Goal: Information Seeking & Learning: Learn about a topic

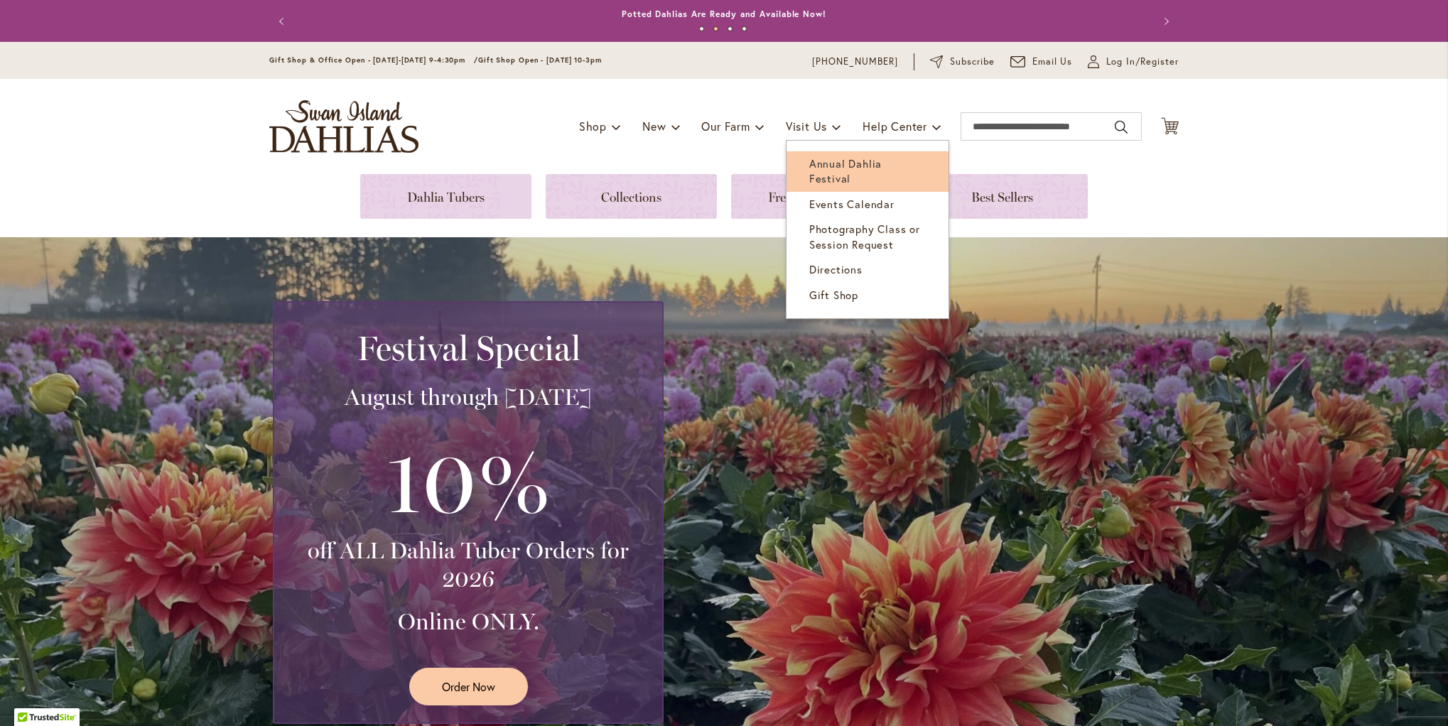
click at [855, 157] on span "Annual Dahlia Festival" at bounding box center [845, 170] width 72 height 29
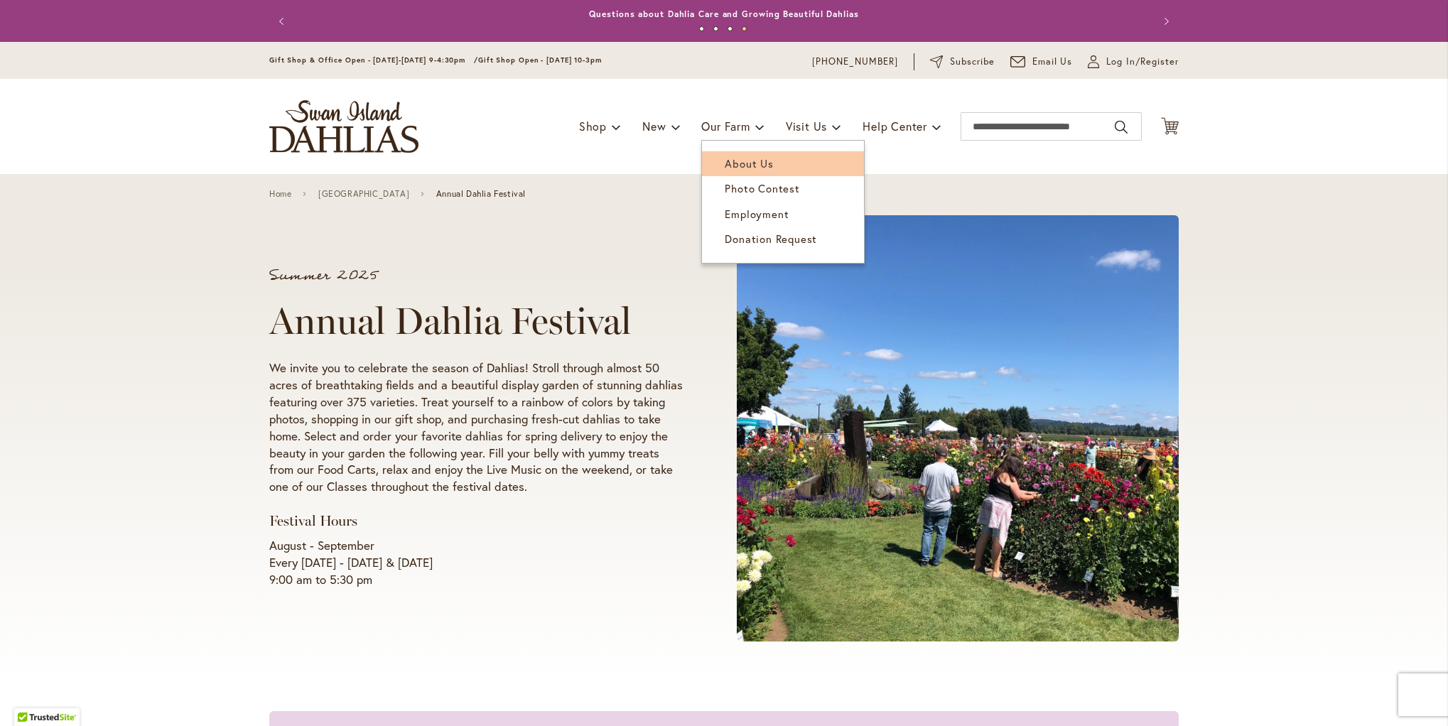
click at [745, 151] on link "About Us" at bounding box center [783, 163] width 162 height 25
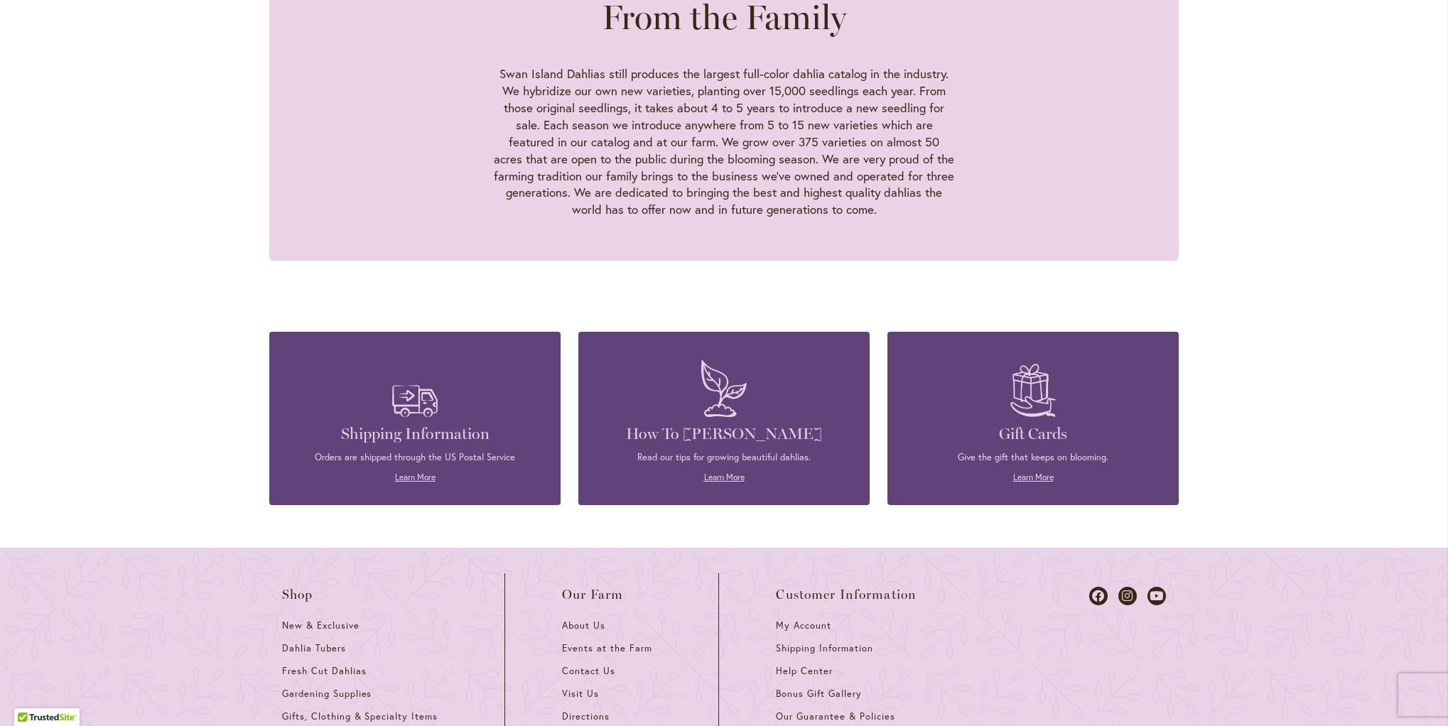
scroll to position [1559, 0]
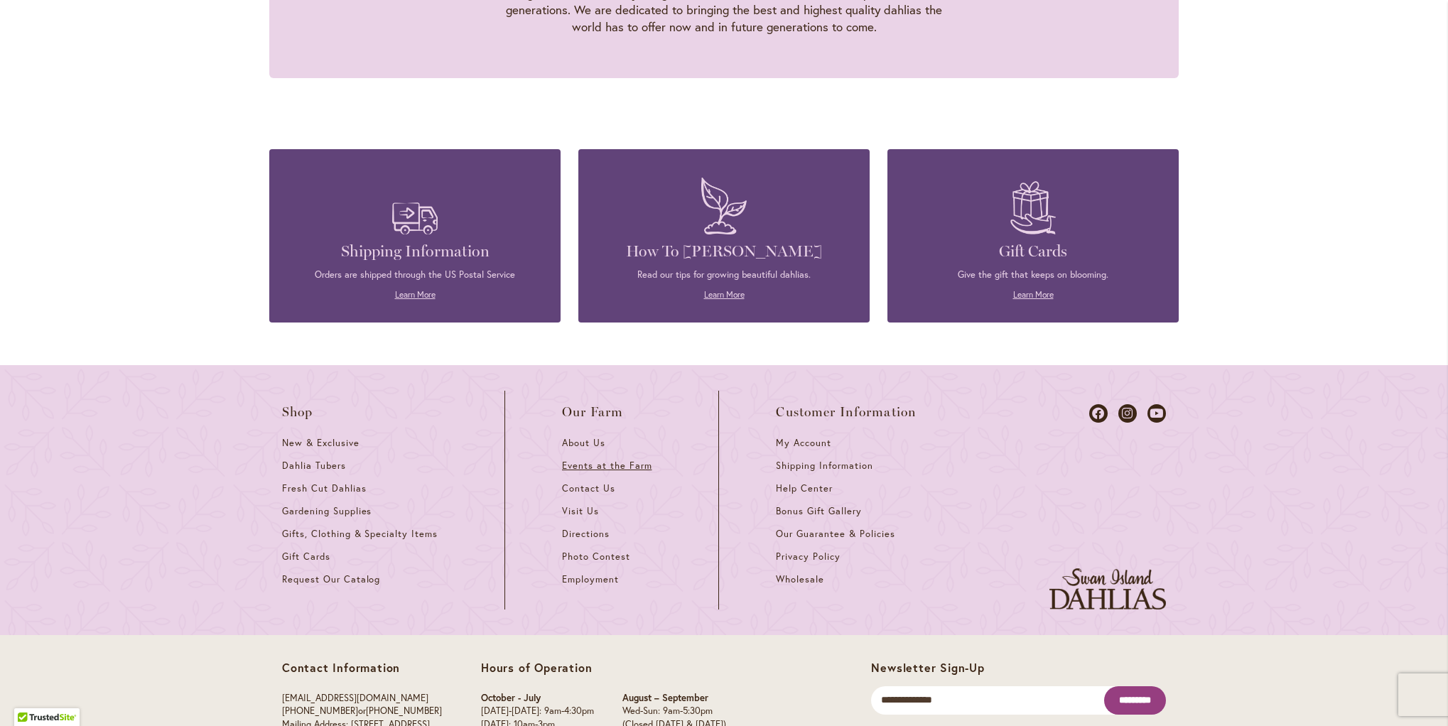
click at [629, 460] on span "Events at the Farm" at bounding box center [607, 466] width 90 height 12
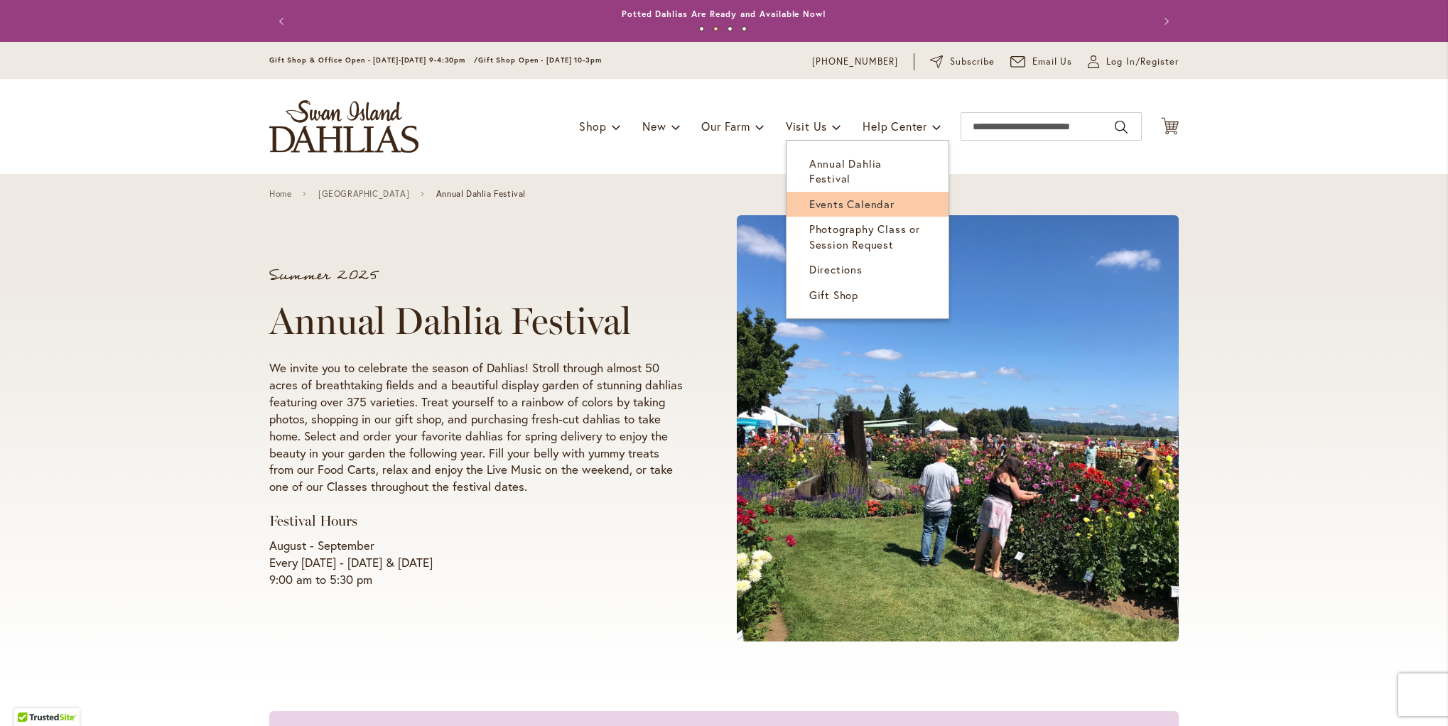
click at [844, 197] on span "Events Calendar" at bounding box center [851, 204] width 85 height 14
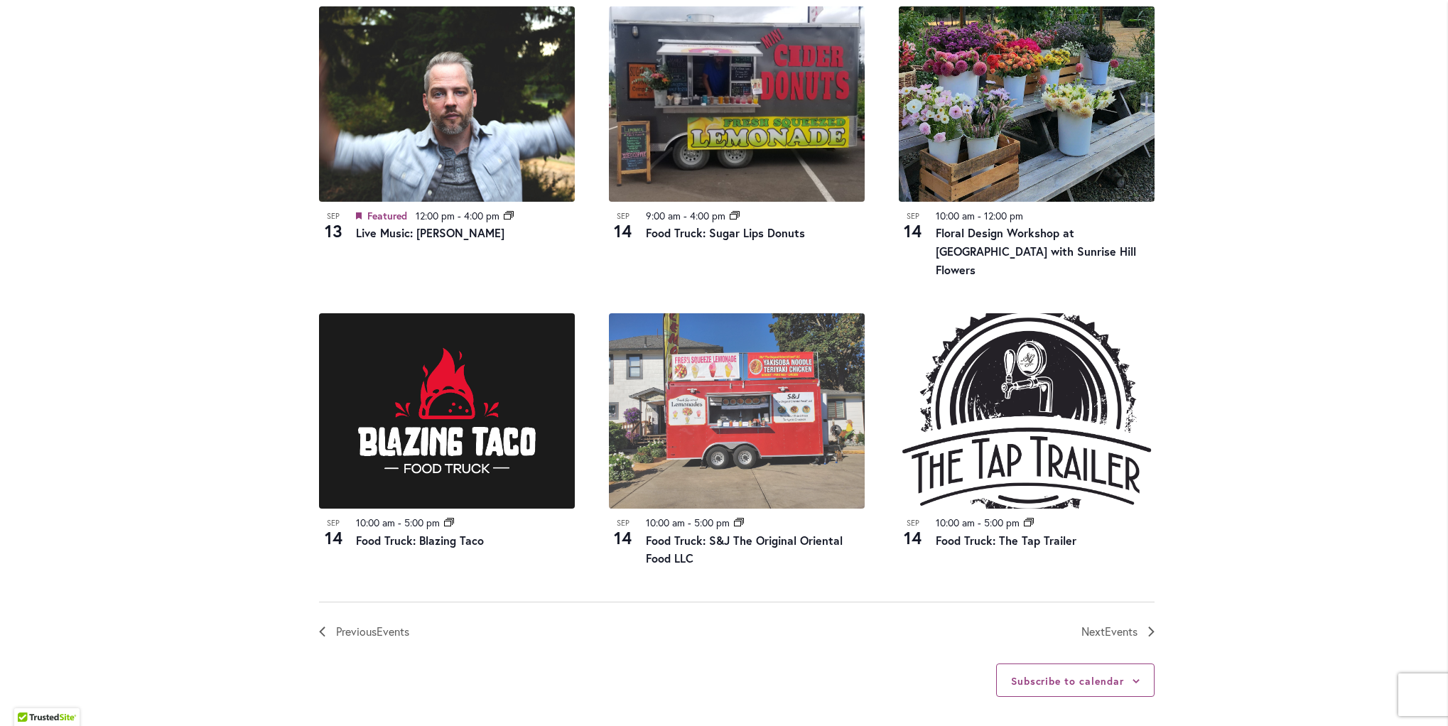
scroll to position [1374, 0]
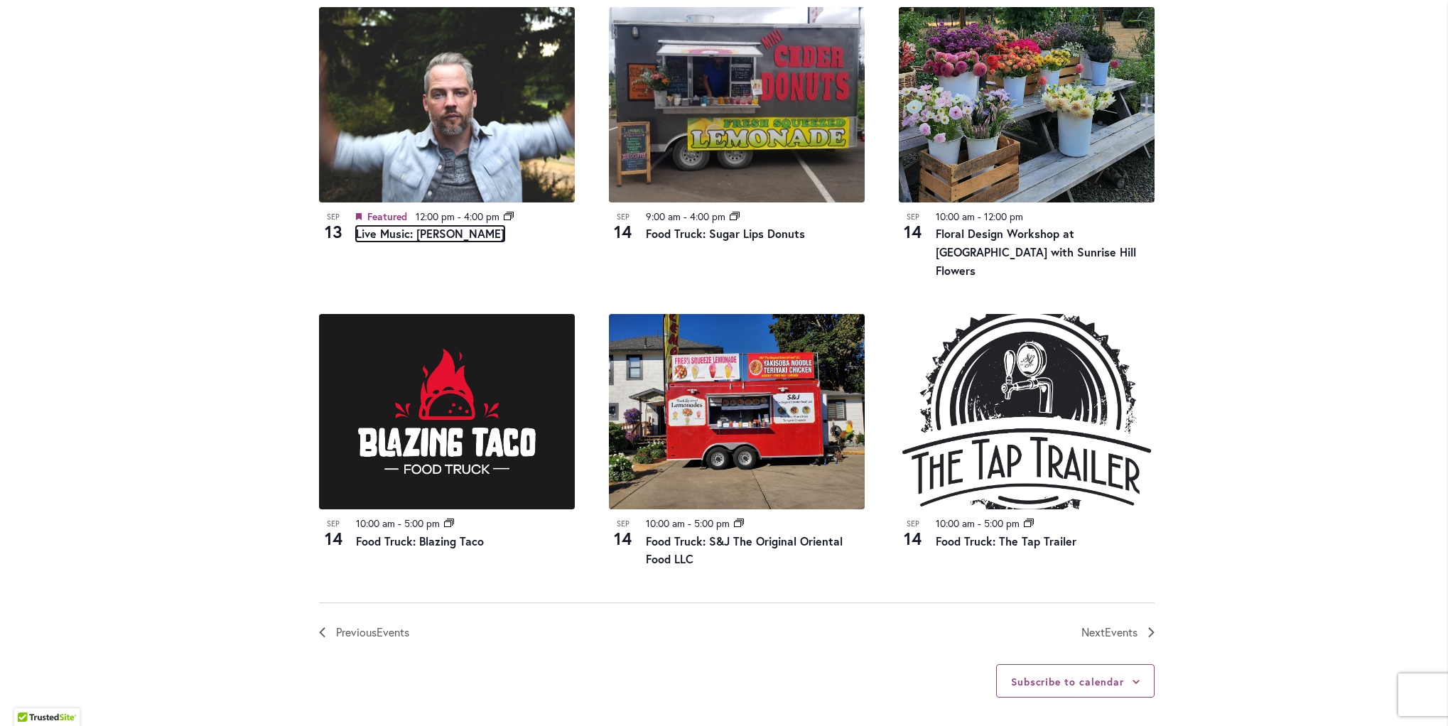
click at [444, 232] on link "Live Music: Tyler Stenson" at bounding box center [430, 234] width 149 height 16
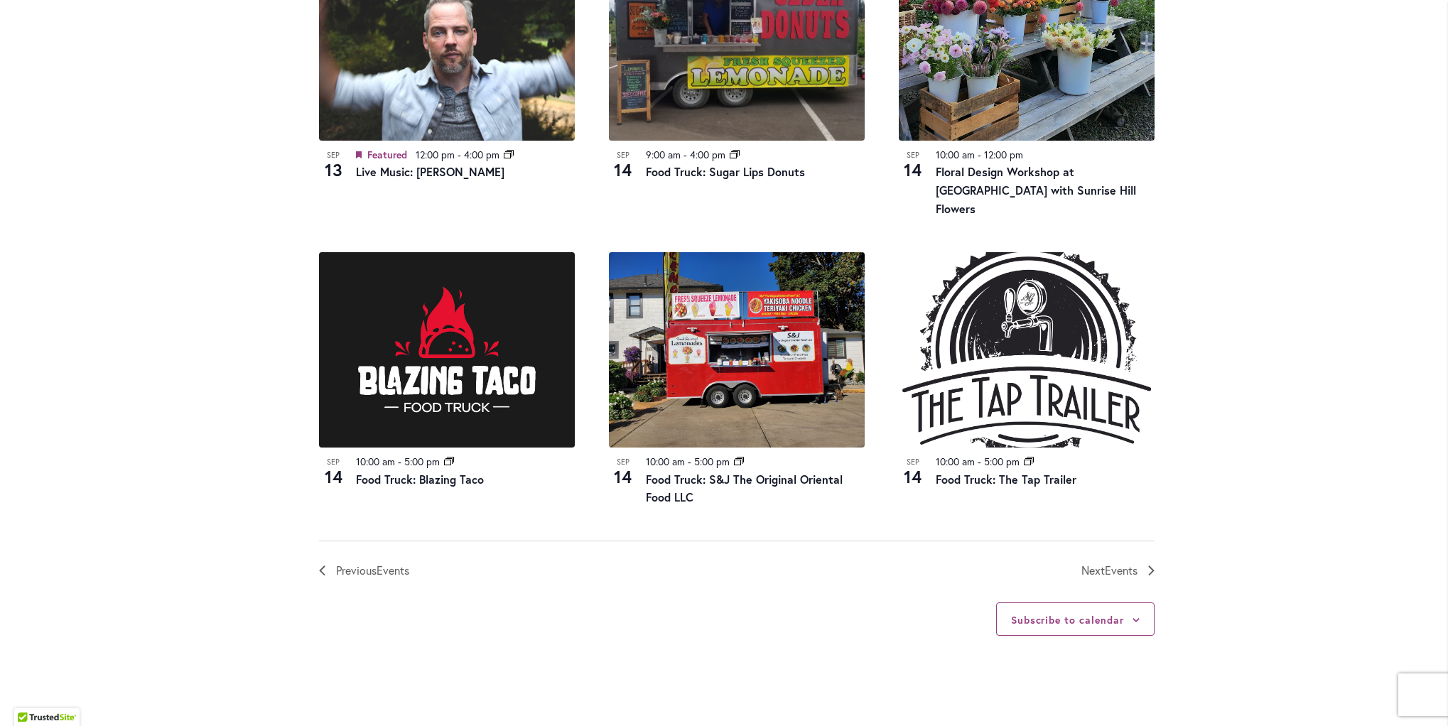
scroll to position [1621, 0]
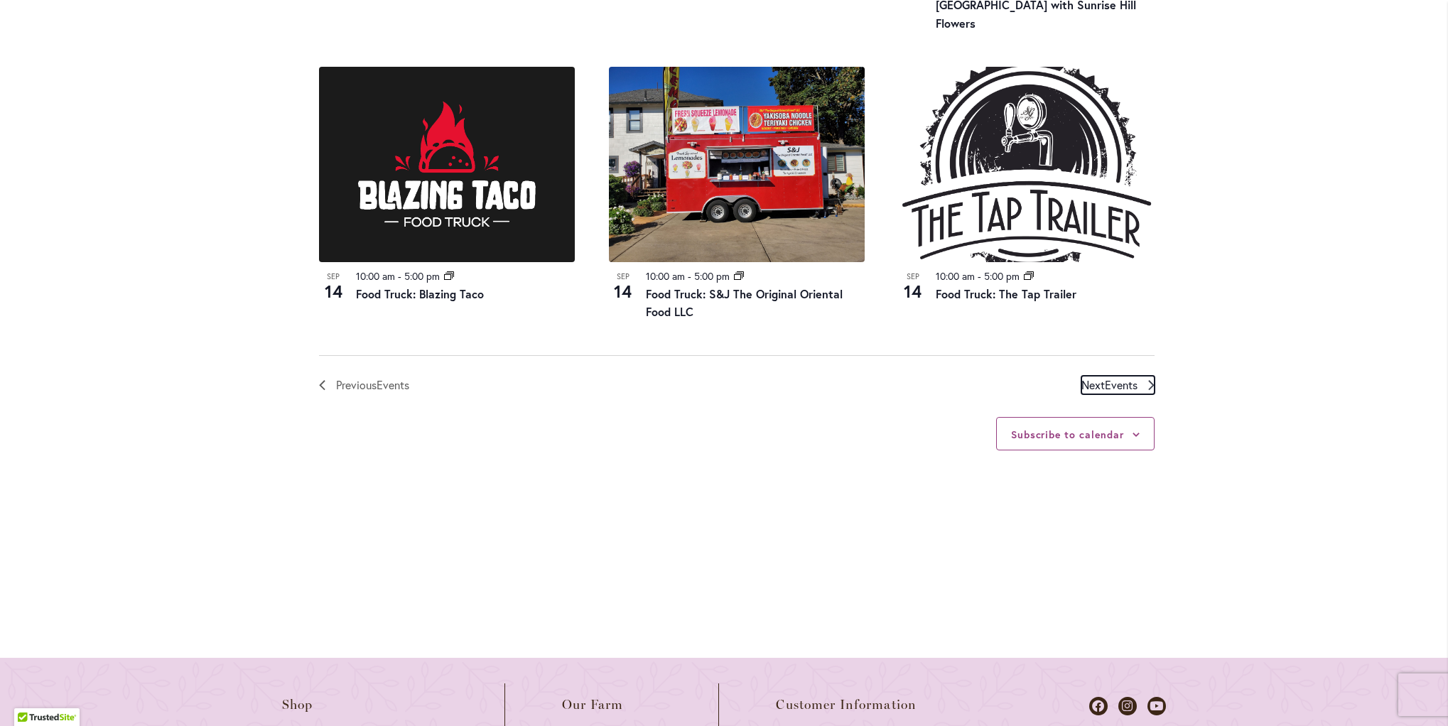
click at [1107, 377] on span "Events" at bounding box center [1121, 384] width 33 height 15
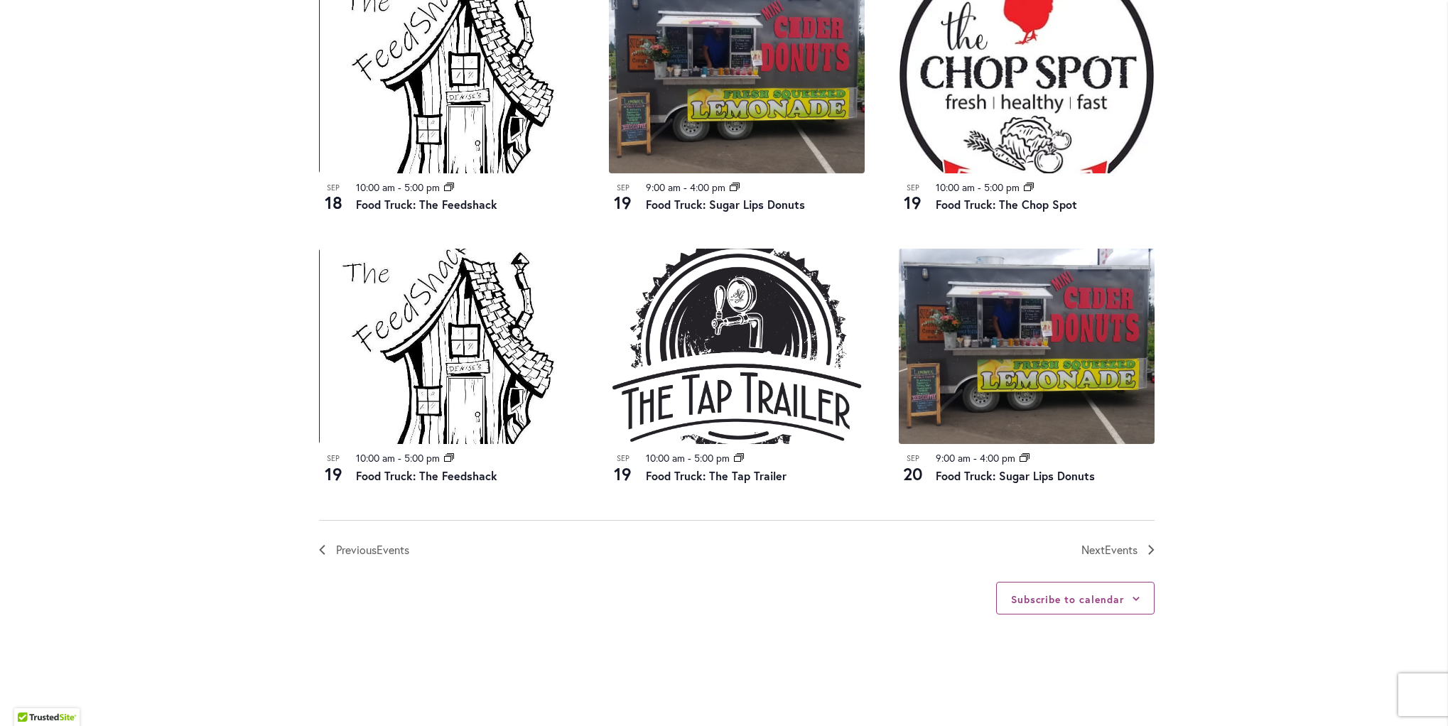
scroll to position [1401, 0]
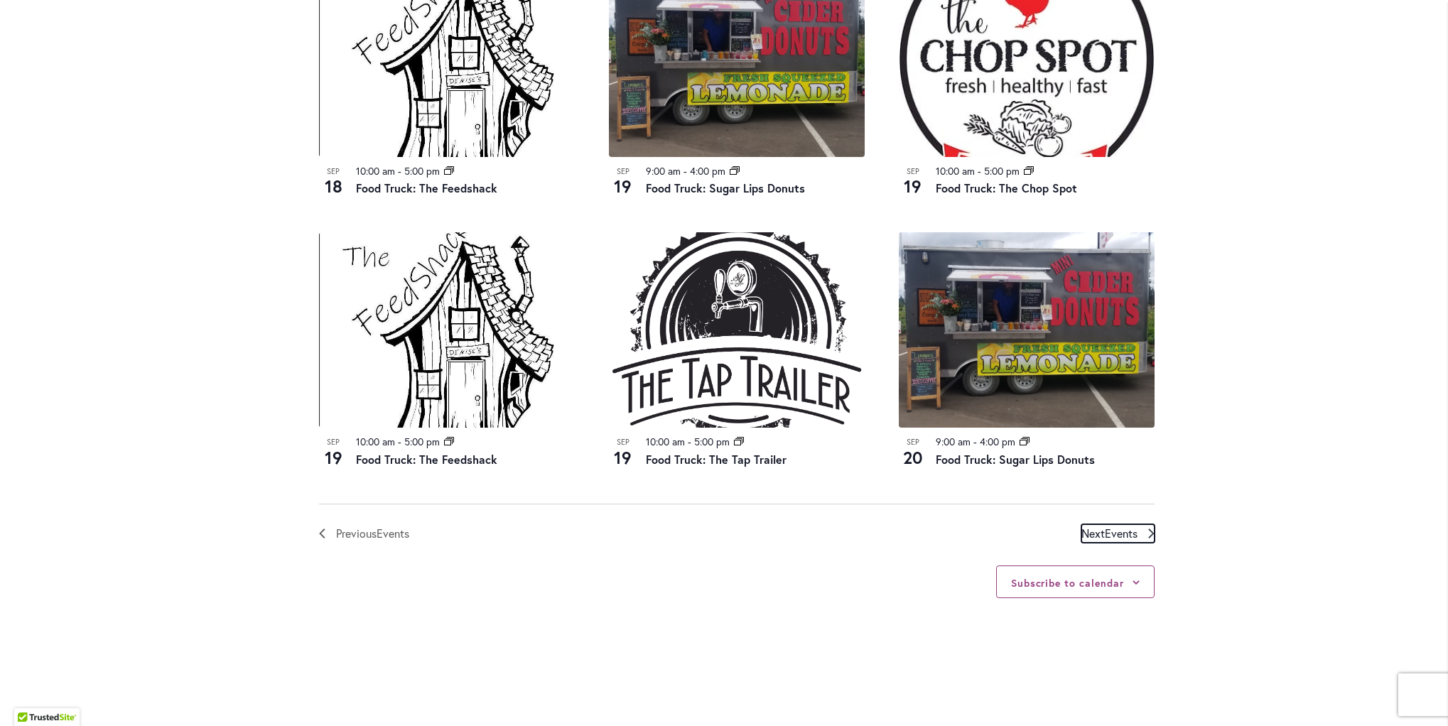
click at [1118, 534] on span "Events" at bounding box center [1121, 533] width 33 height 15
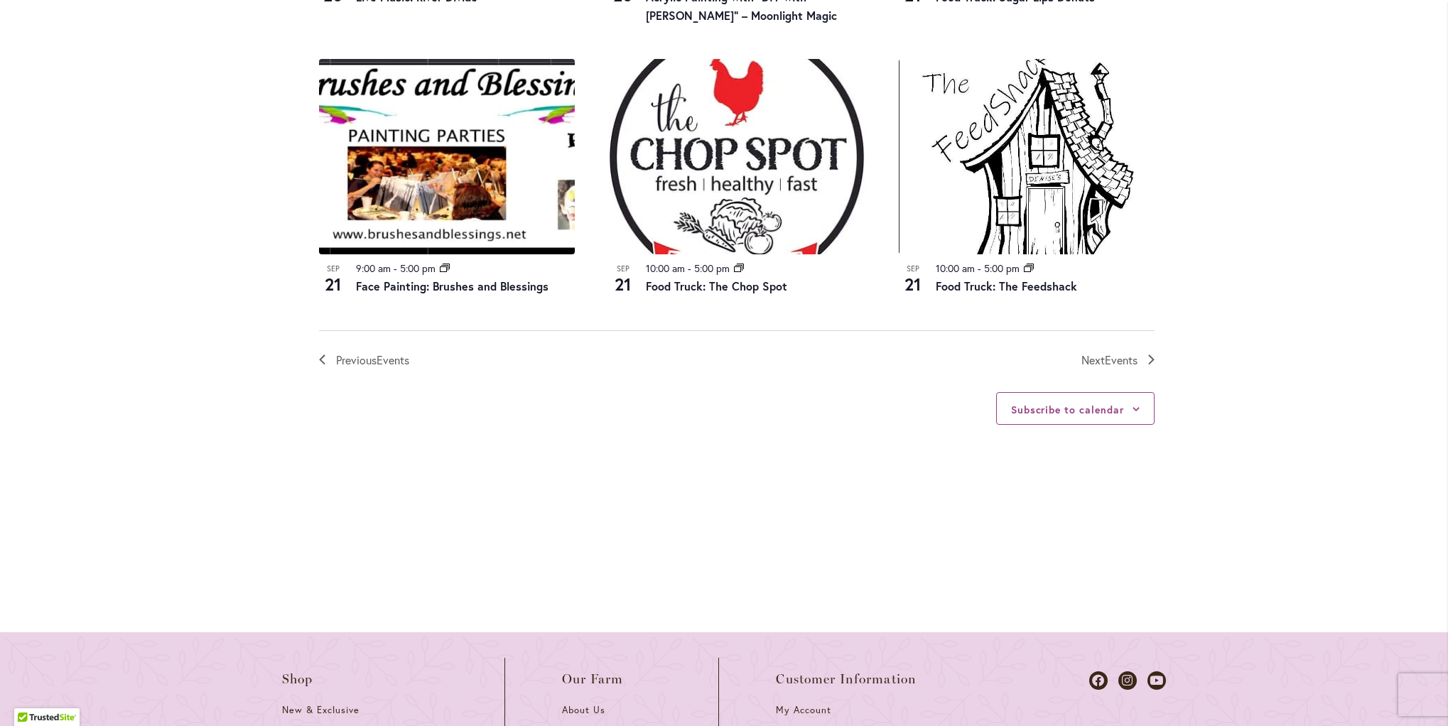
scroll to position [1615, 0]
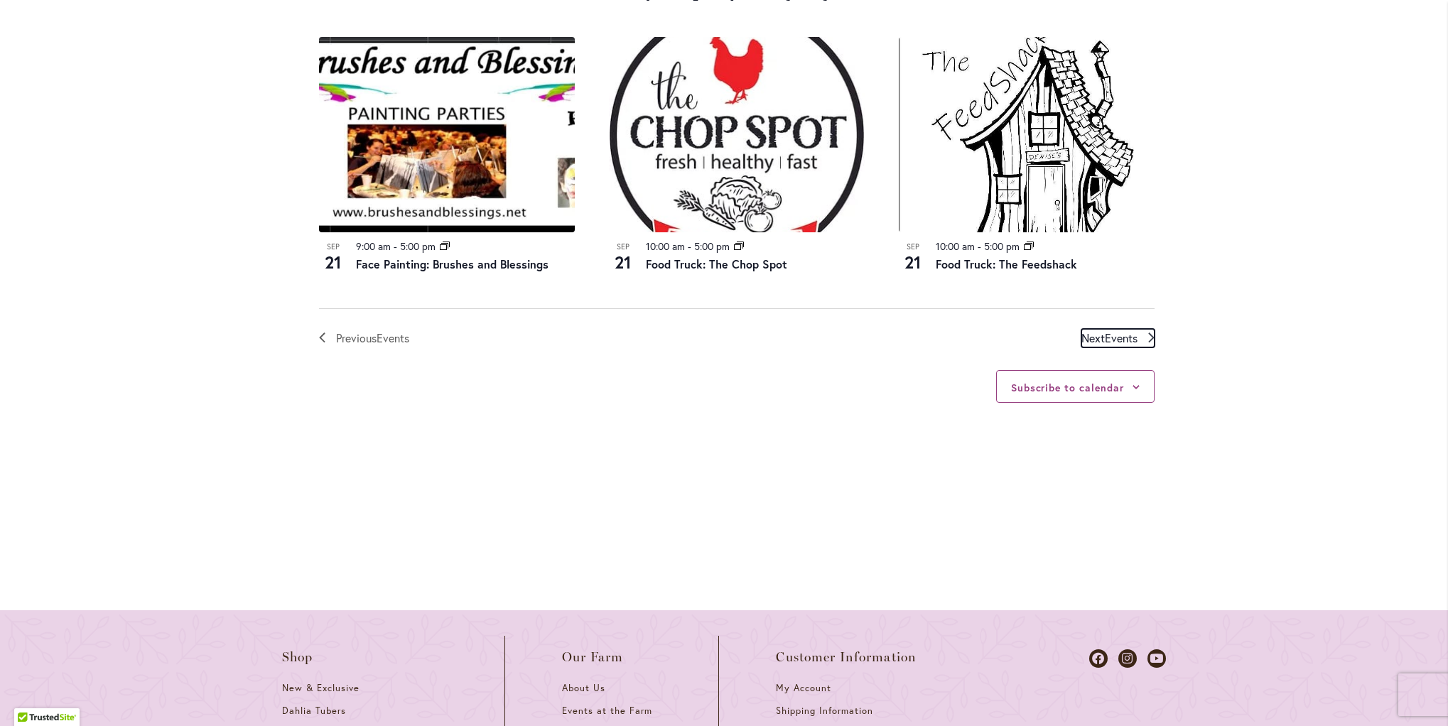
click at [1115, 337] on span "Events" at bounding box center [1121, 337] width 33 height 15
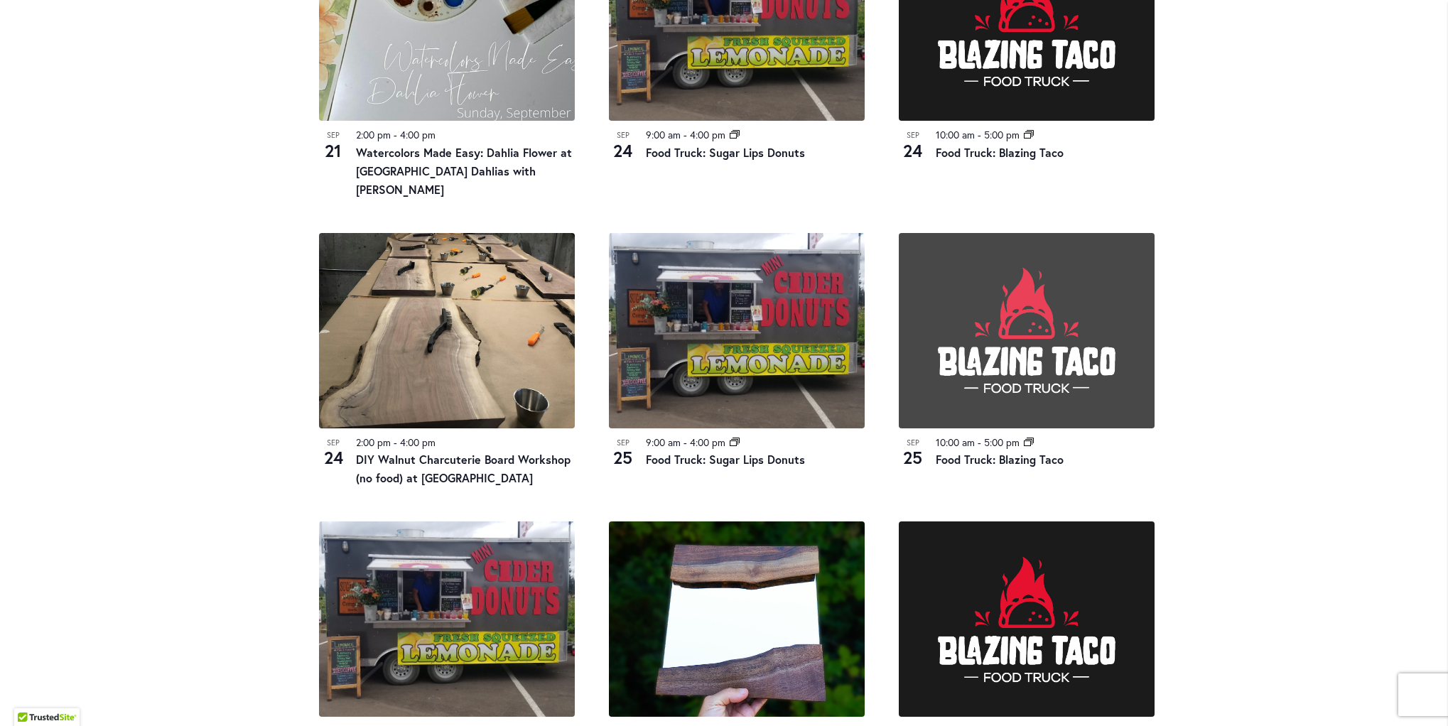
scroll to position [1399, 0]
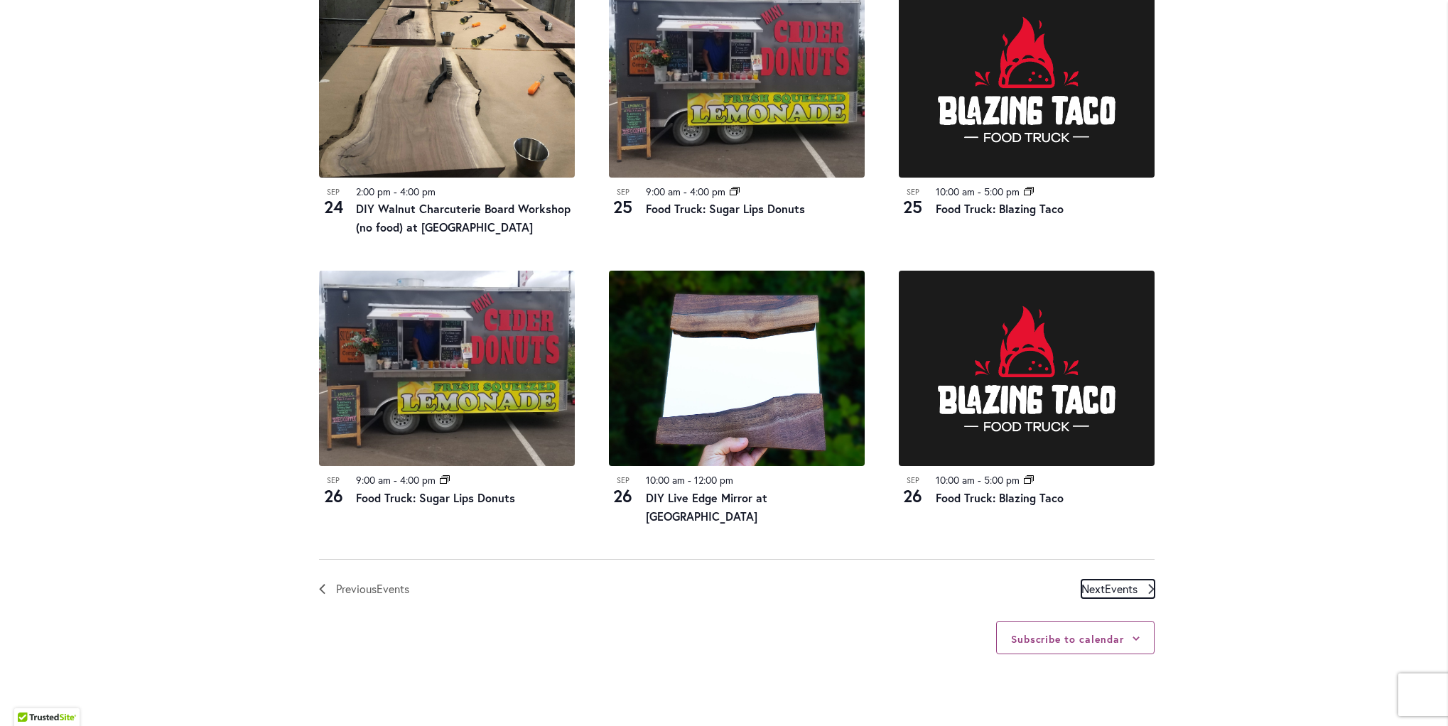
click at [1112, 581] on span "Events" at bounding box center [1121, 588] width 33 height 15
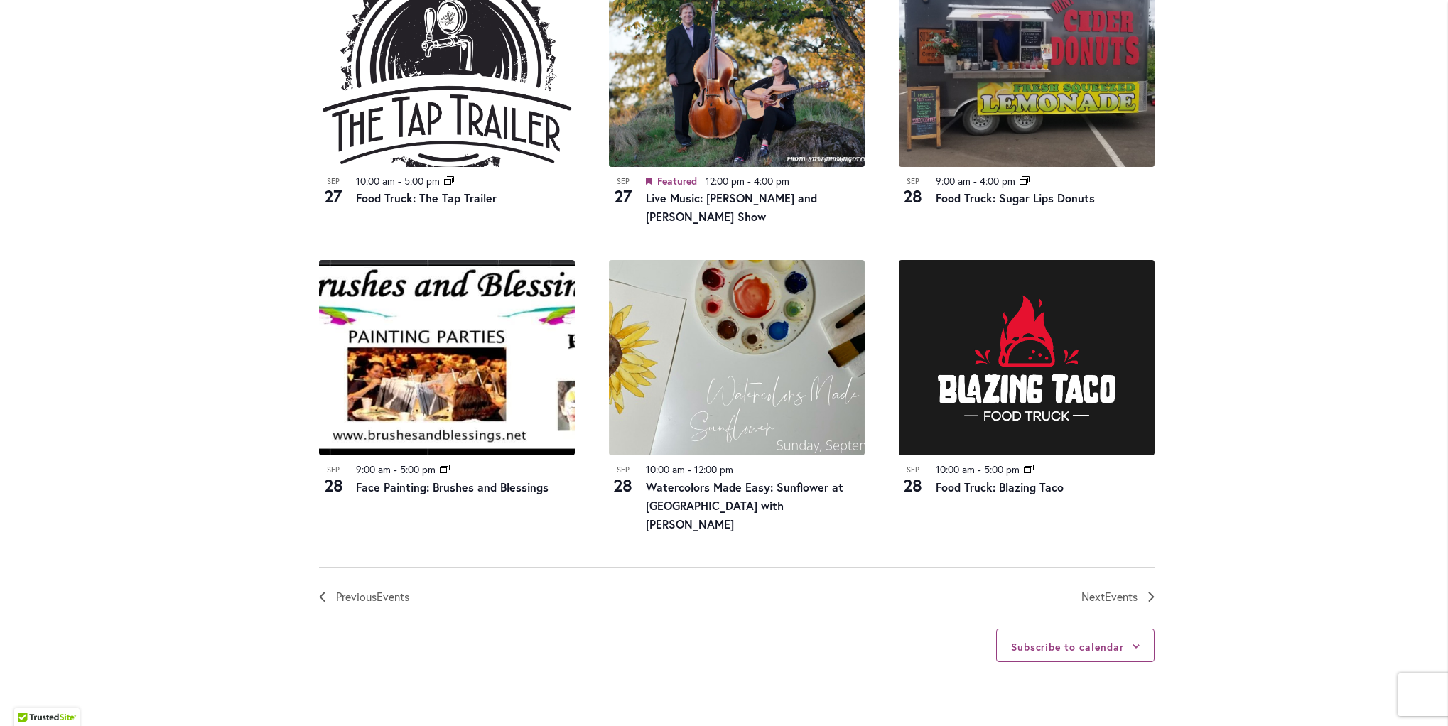
scroll to position [1404, 0]
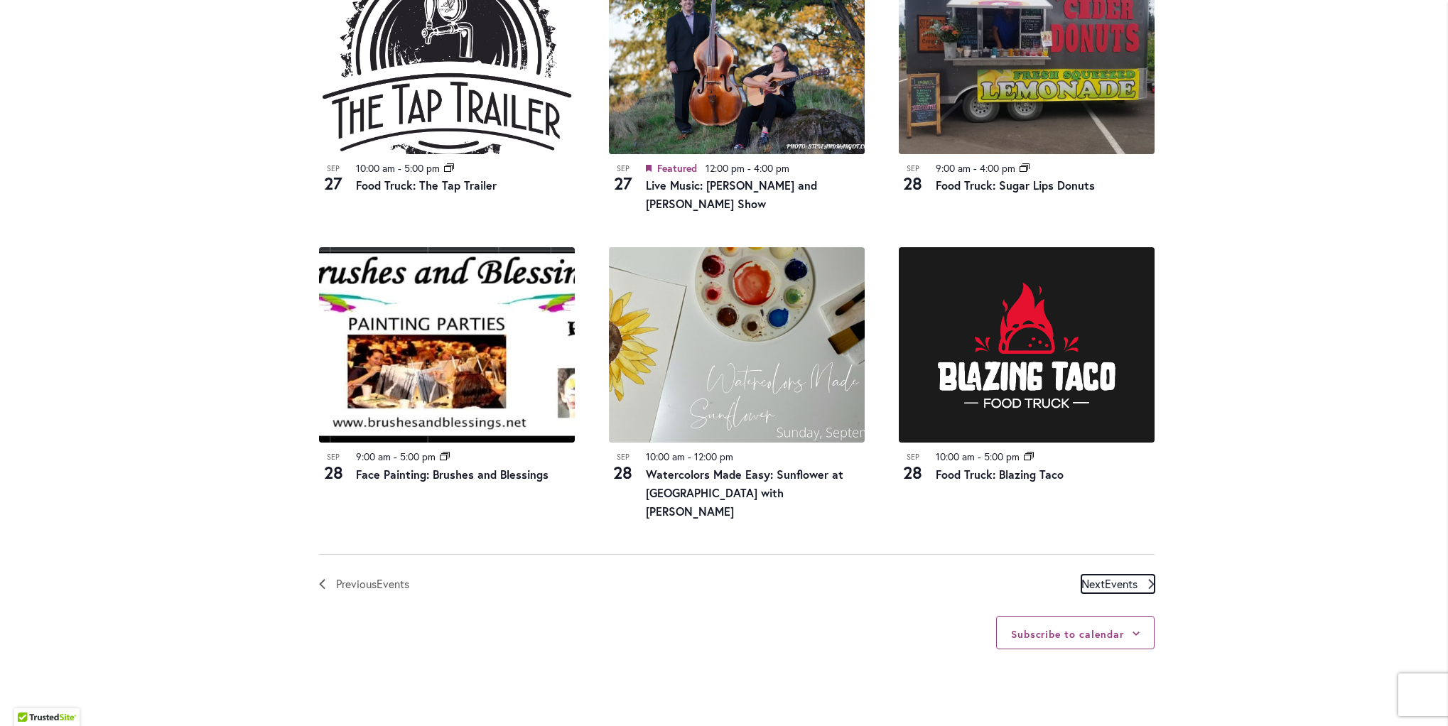
click at [1107, 576] on span "Events" at bounding box center [1121, 583] width 33 height 15
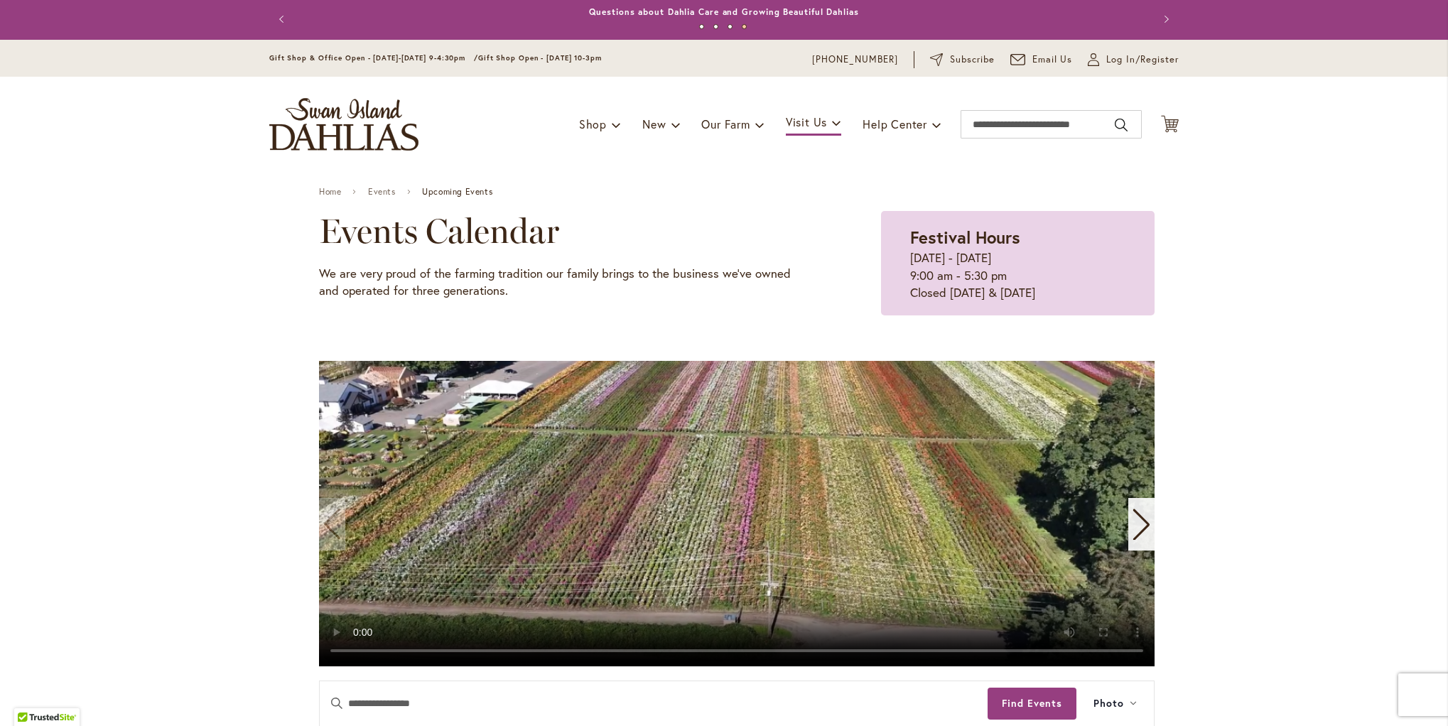
scroll to position [3, 0]
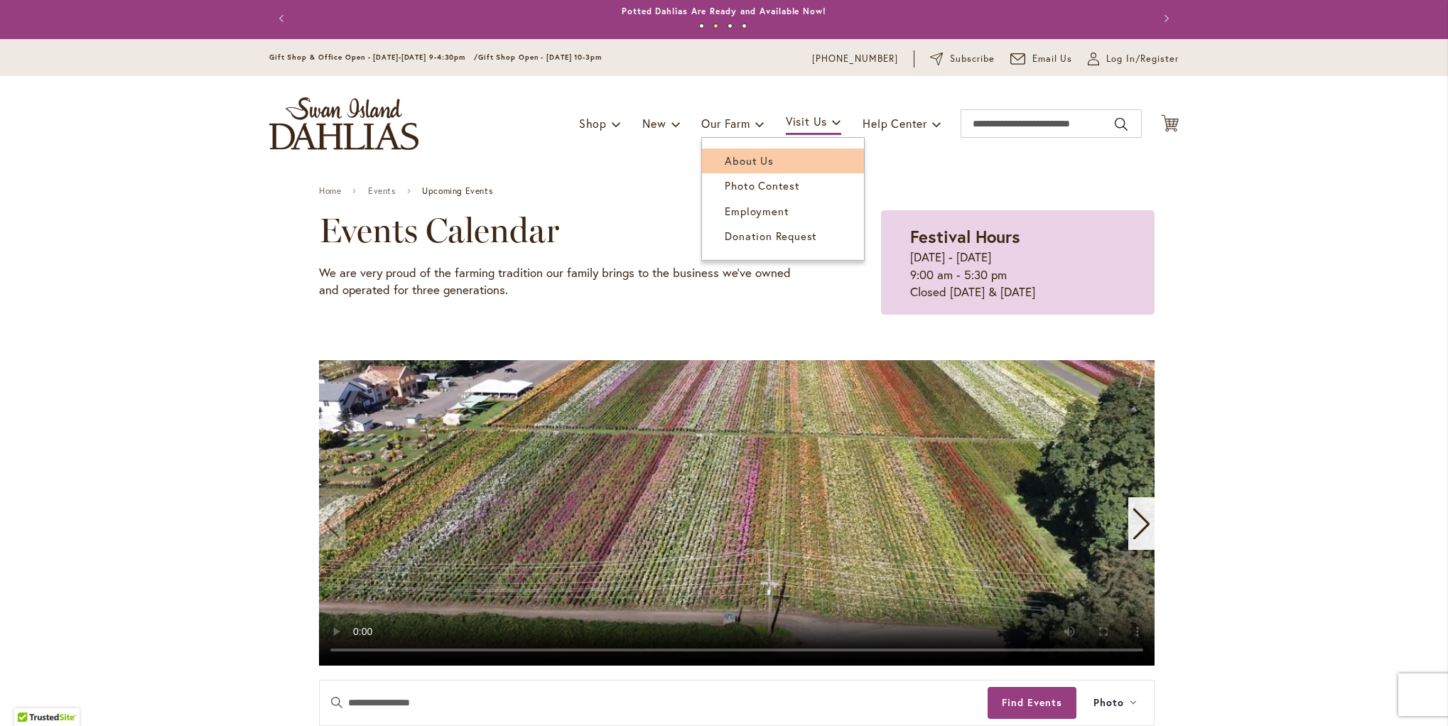
click at [753, 161] on span "About Us" at bounding box center [749, 161] width 48 height 14
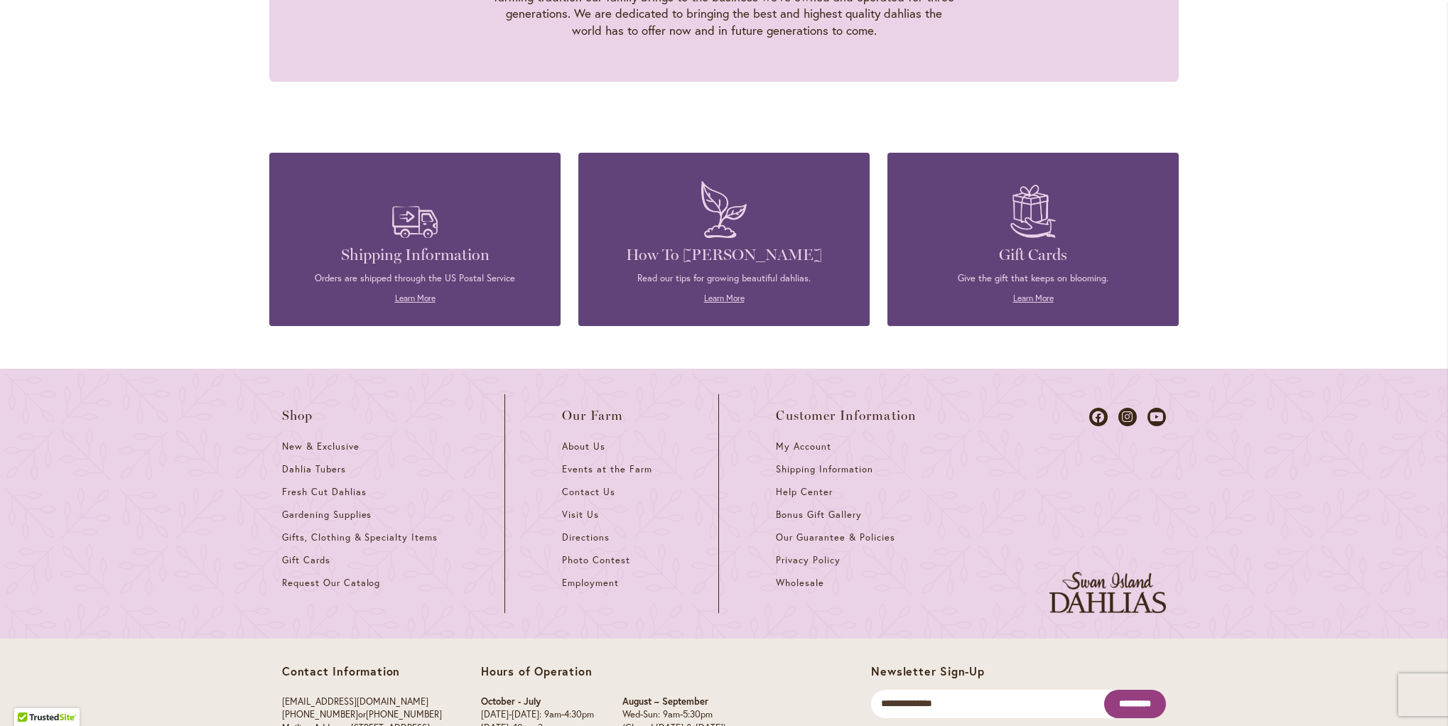
scroll to position [1559, 0]
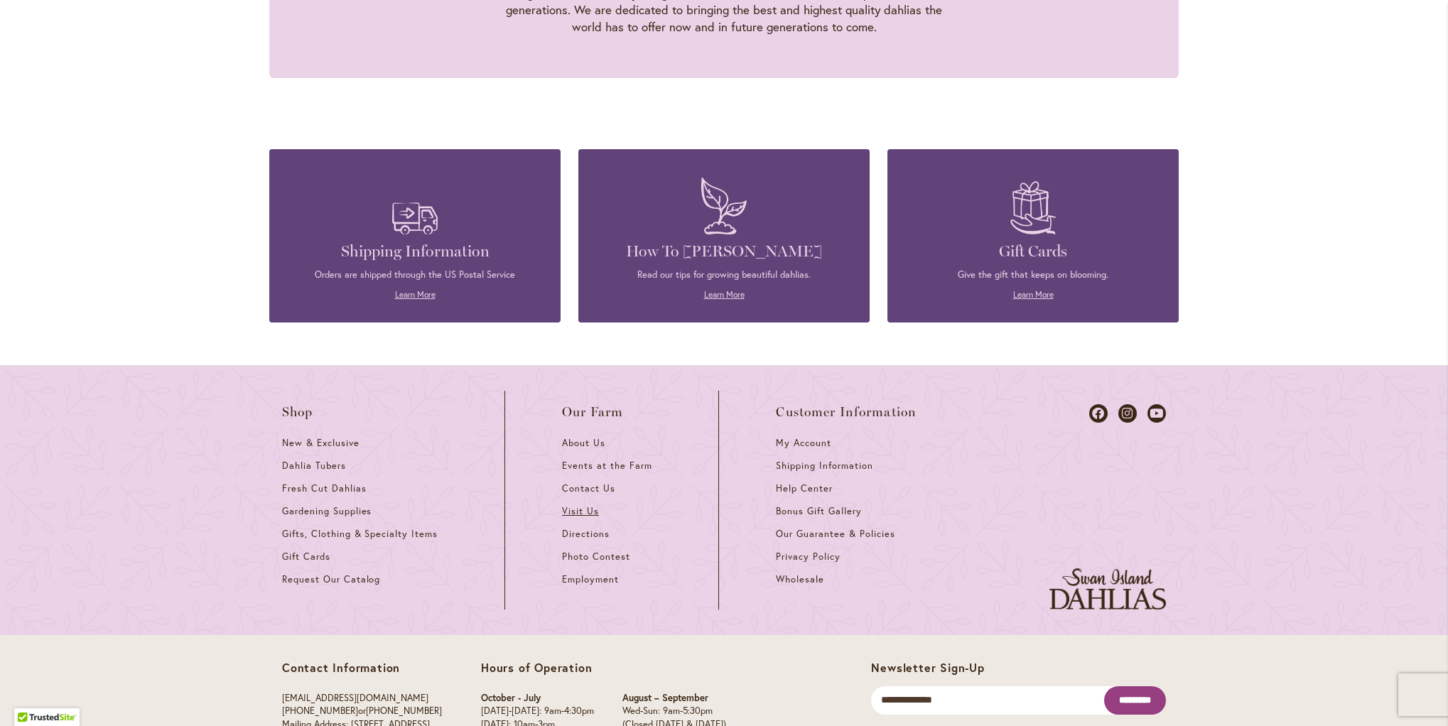
click at [573, 505] on span "Visit Us" at bounding box center [580, 511] width 37 height 12
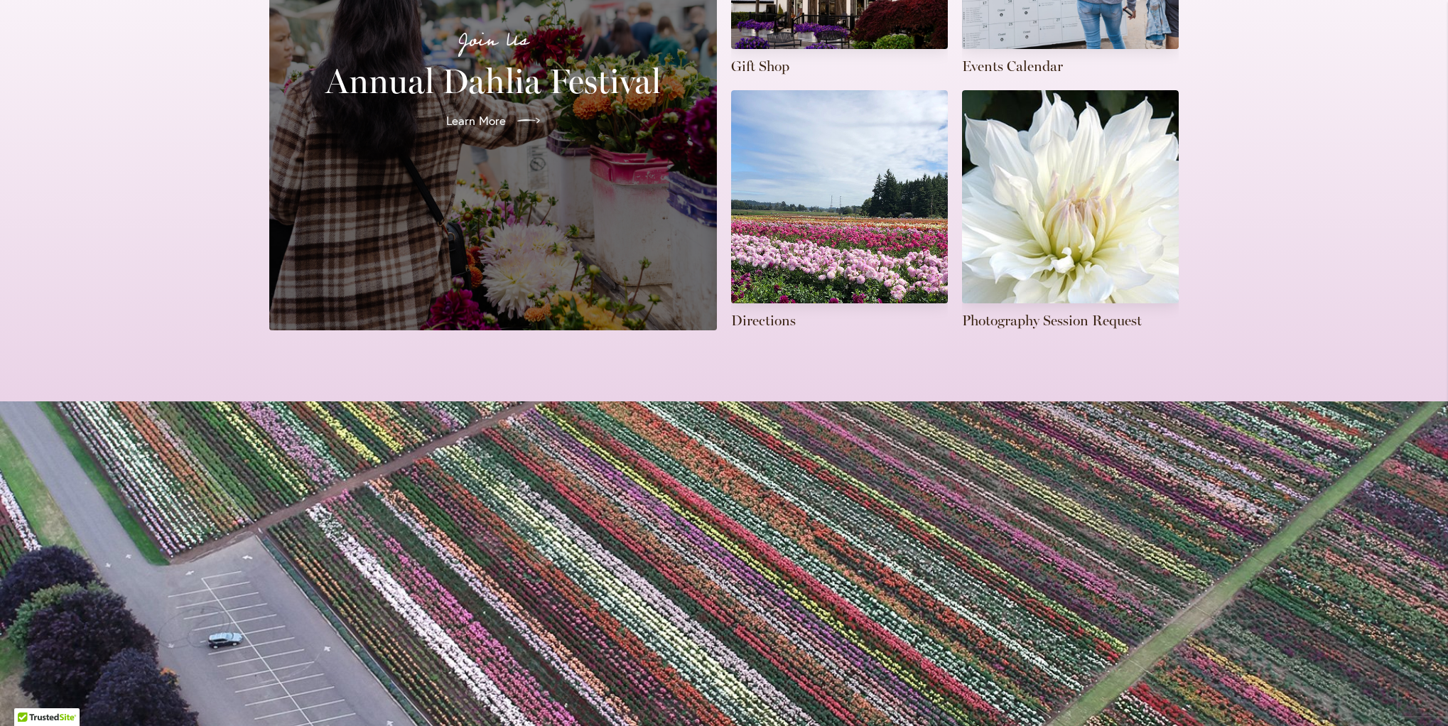
scroll to position [518, 0]
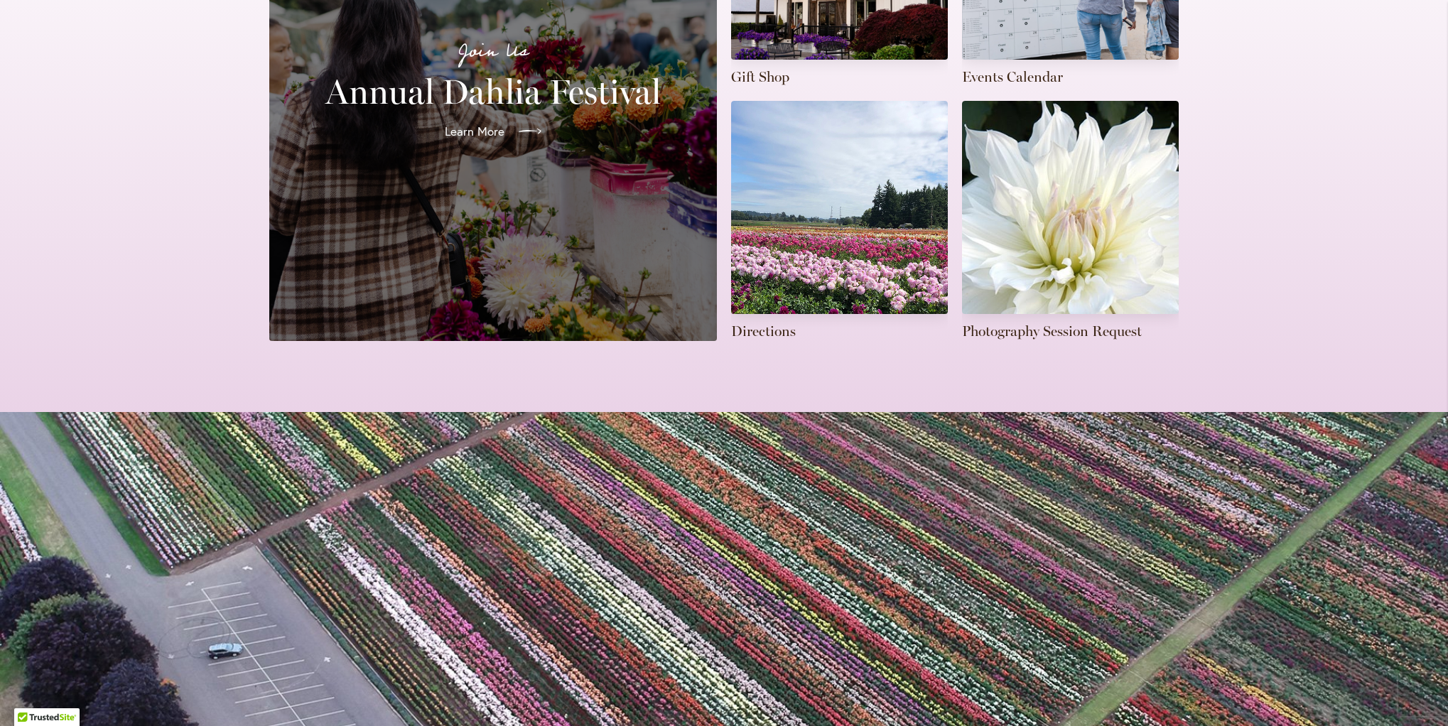
click at [463, 123] on span "Learn More" at bounding box center [475, 131] width 60 height 17
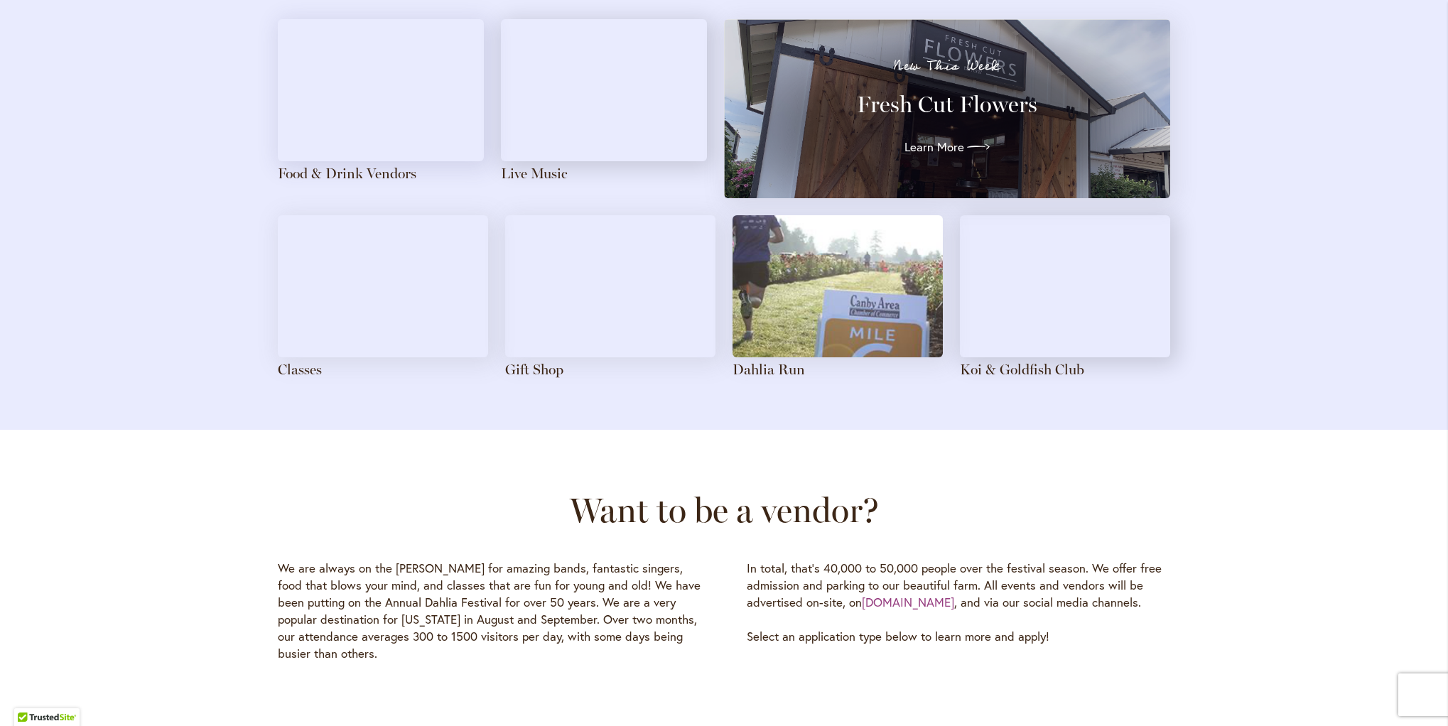
scroll to position [1608, 0]
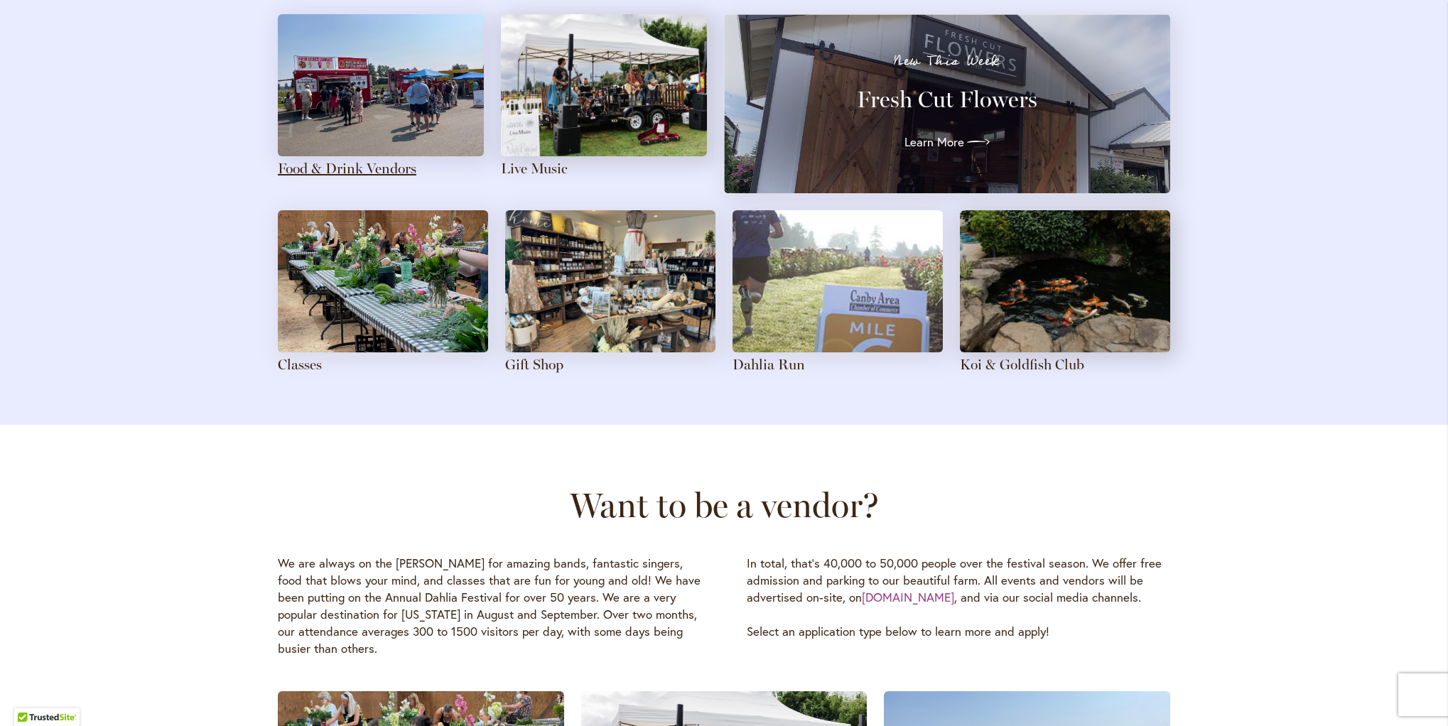
click at [351, 167] on link "Food & Drink Vendors" at bounding box center [347, 168] width 139 height 17
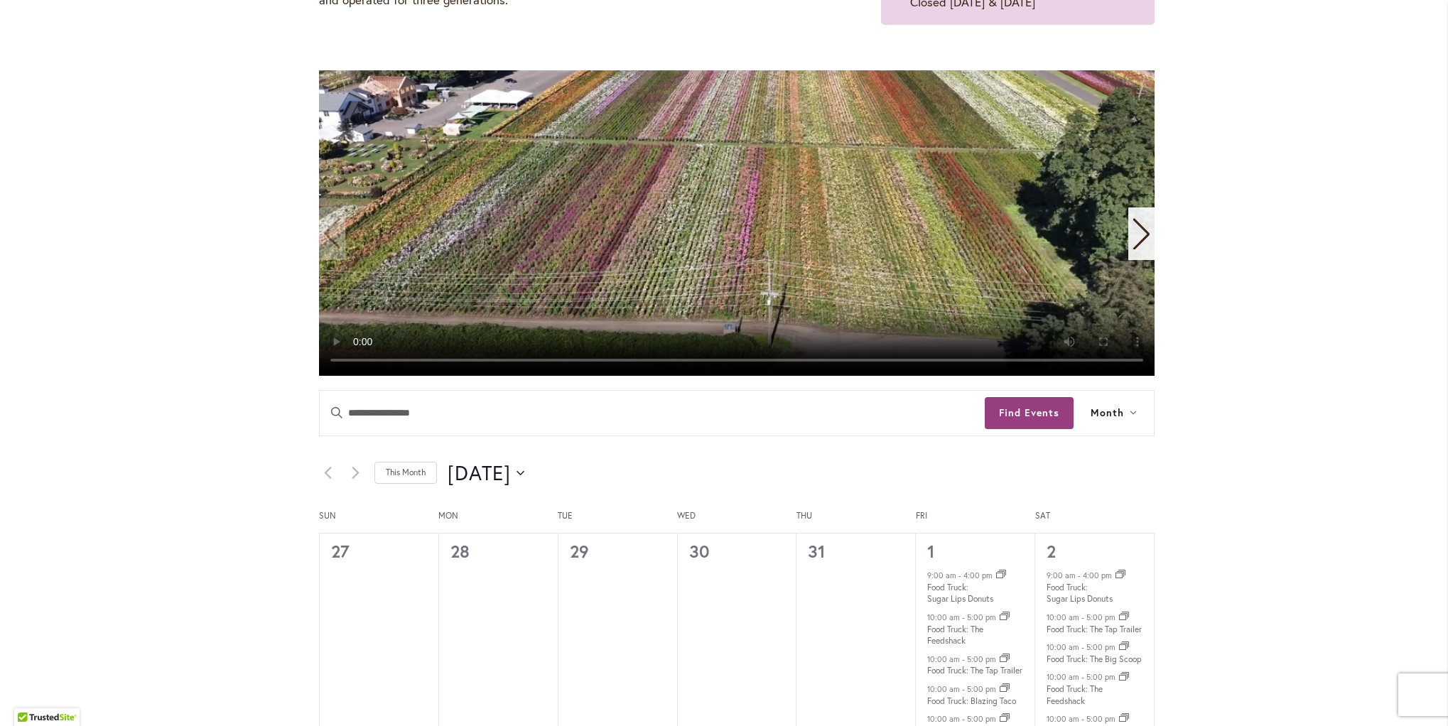
scroll to position [470, 0]
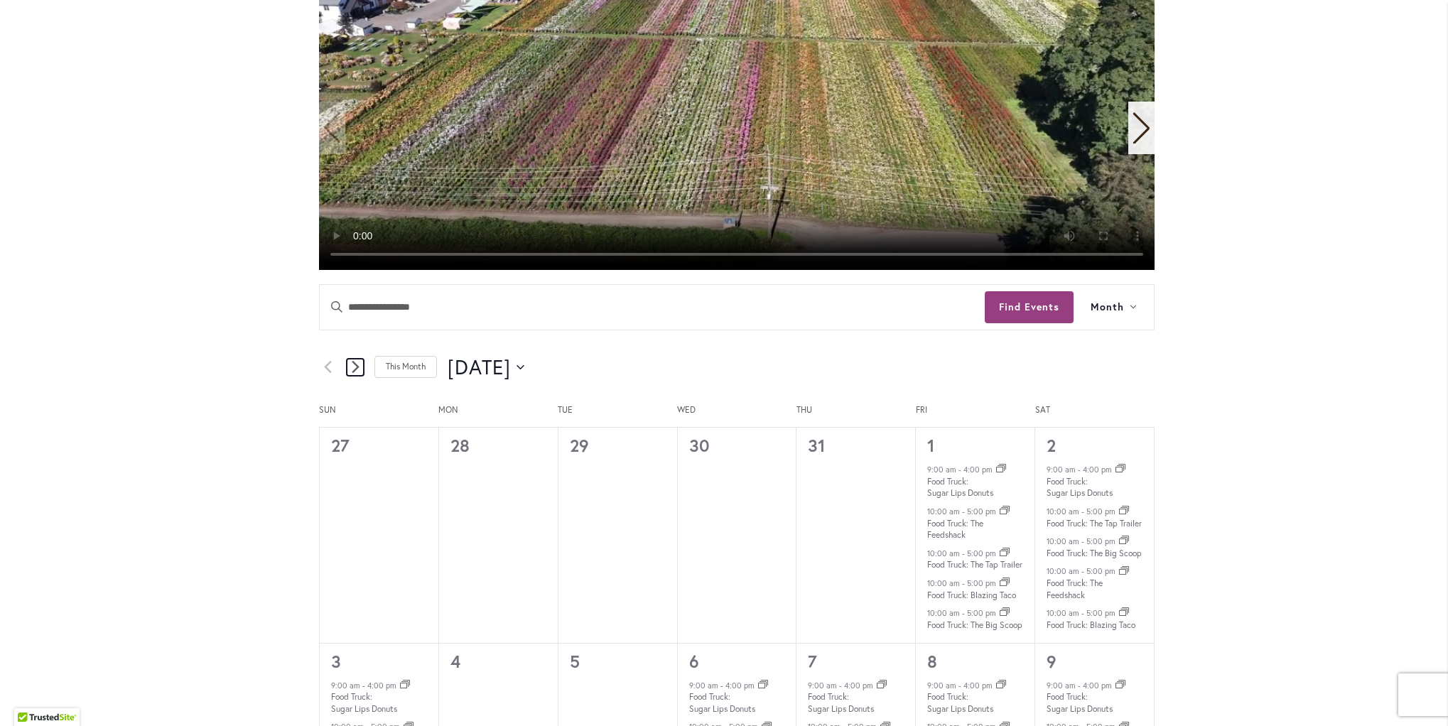
click at [352, 369] on icon "Next month" at bounding box center [356, 367] width 8 height 14
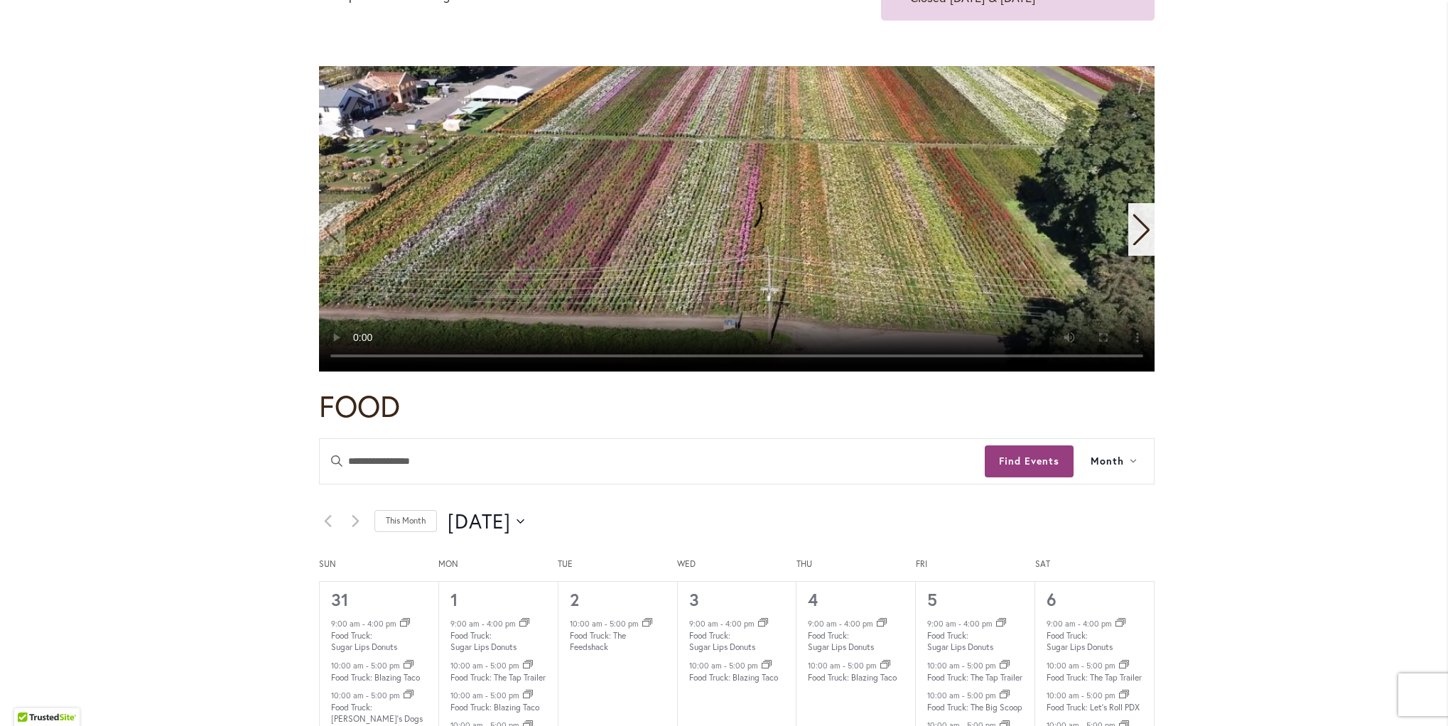
scroll to position [399, 0]
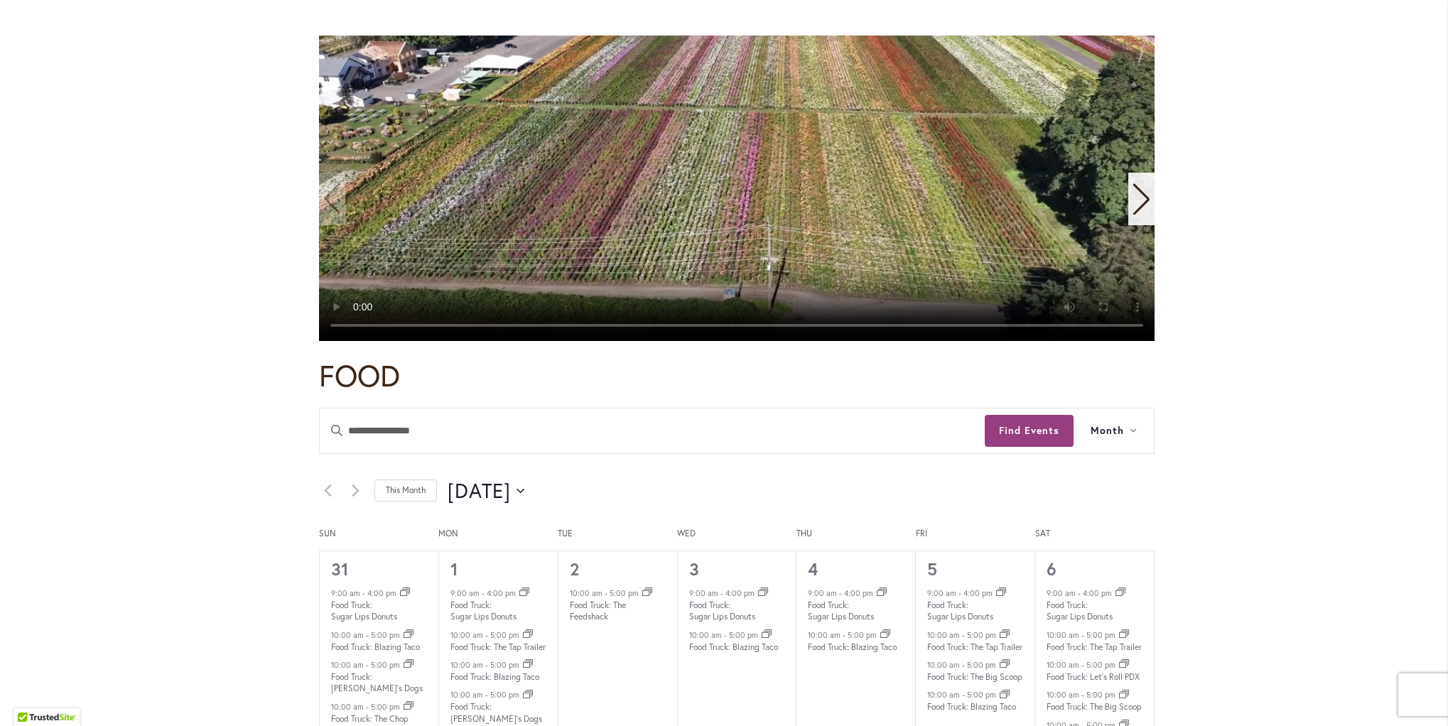
click at [1137, 193] on icon "Next slide" at bounding box center [1141, 199] width 16 height 31
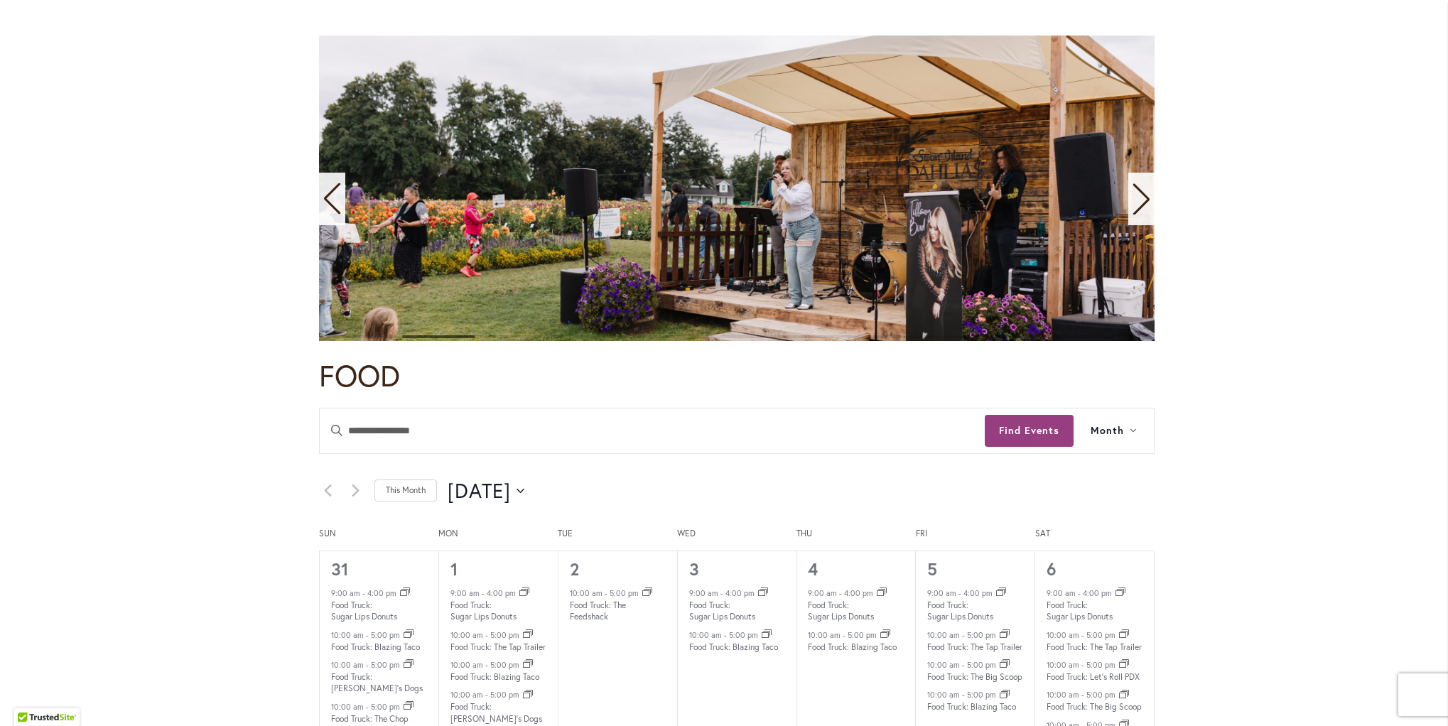
click at [1137, 193] on icon "Next slide" at bounding box center [1141, 199] width 16 height 31
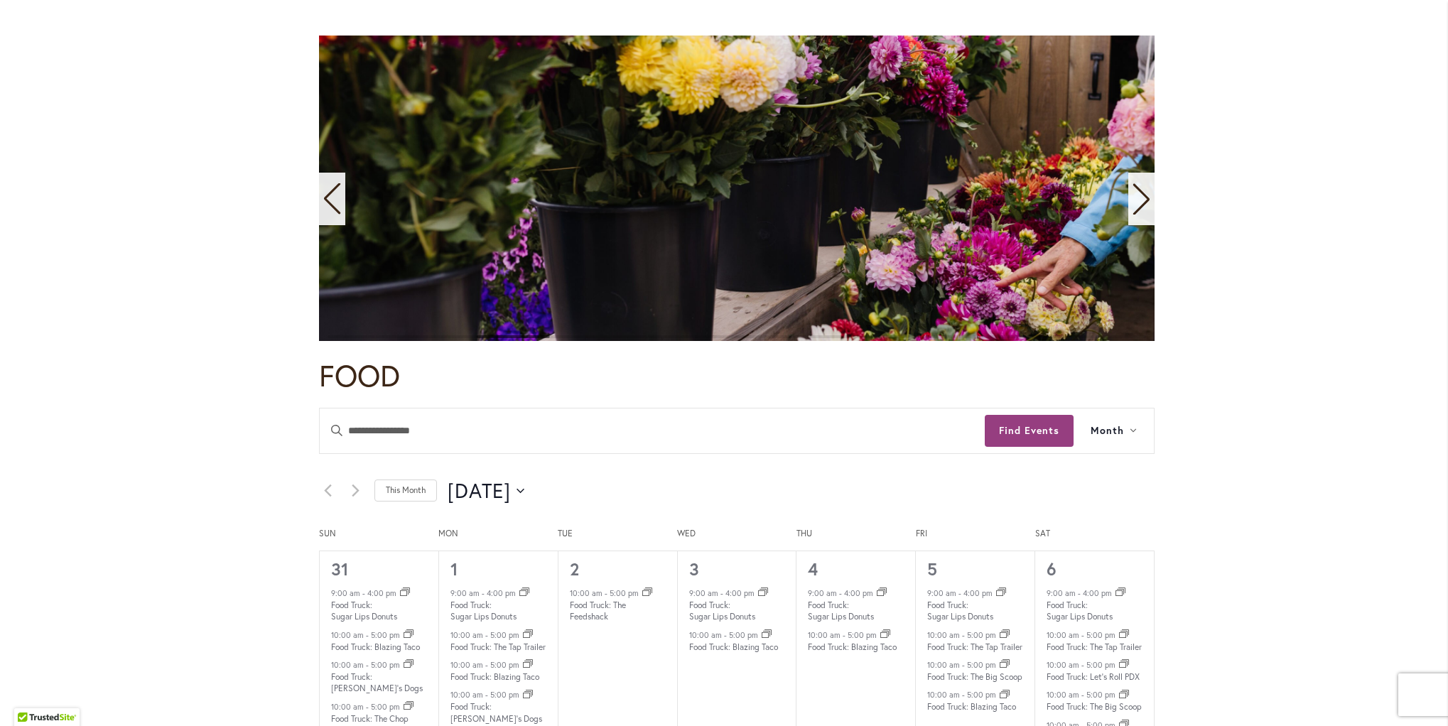
click at [1136, 194] on icon "Next slide" at bounding box center [1141, 198] width 19 height 31
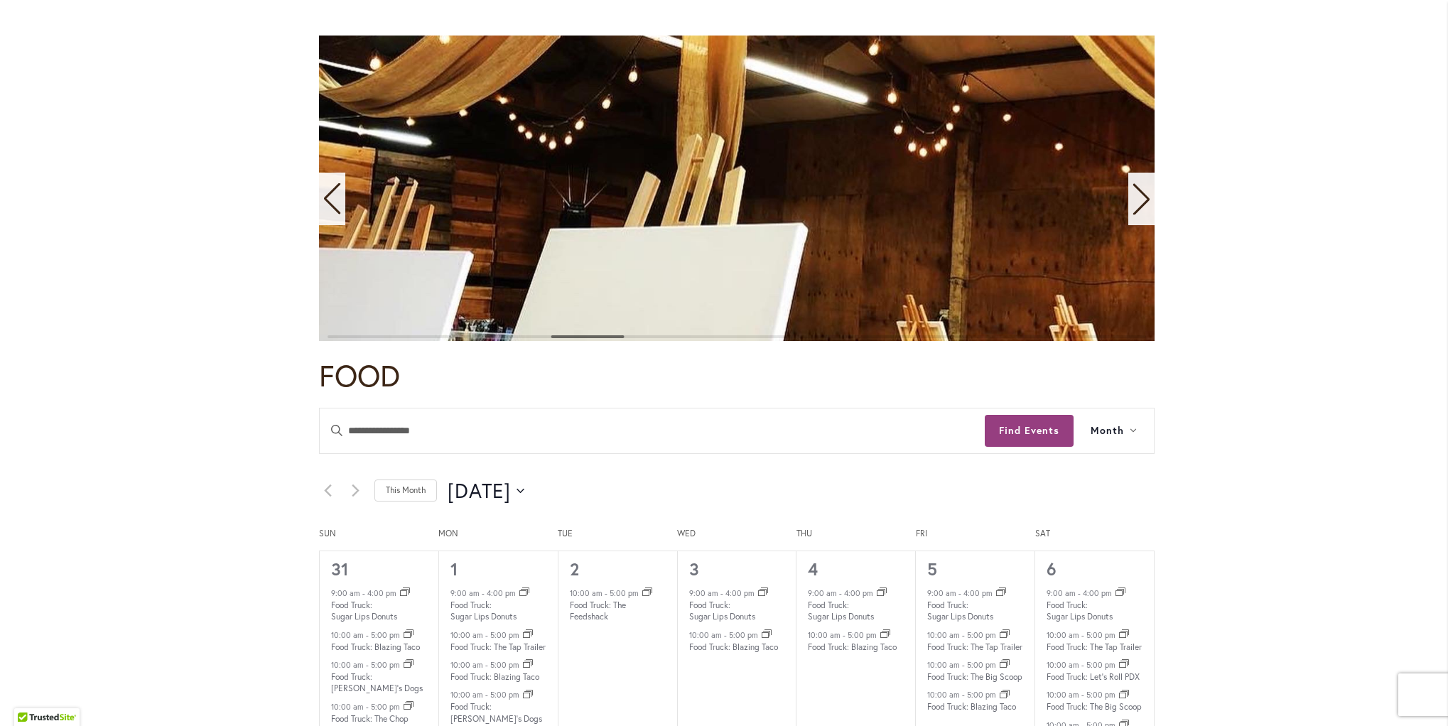
click at [1136, 194] on icon "Next slide" at bounding box center [1141, 198] width 19 height 31
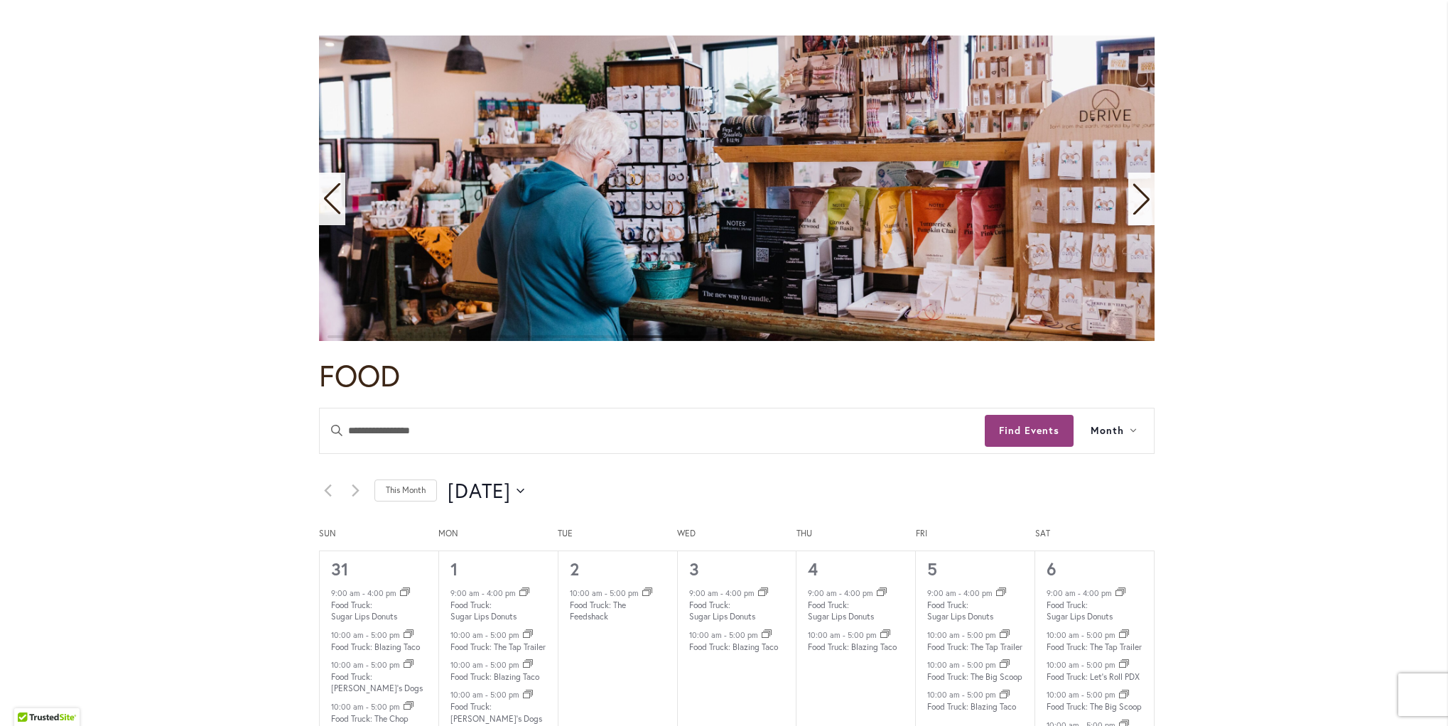
click at [1136, 194] on icon "Next slide" at bounding box center [1141, 198] width 19 height 31
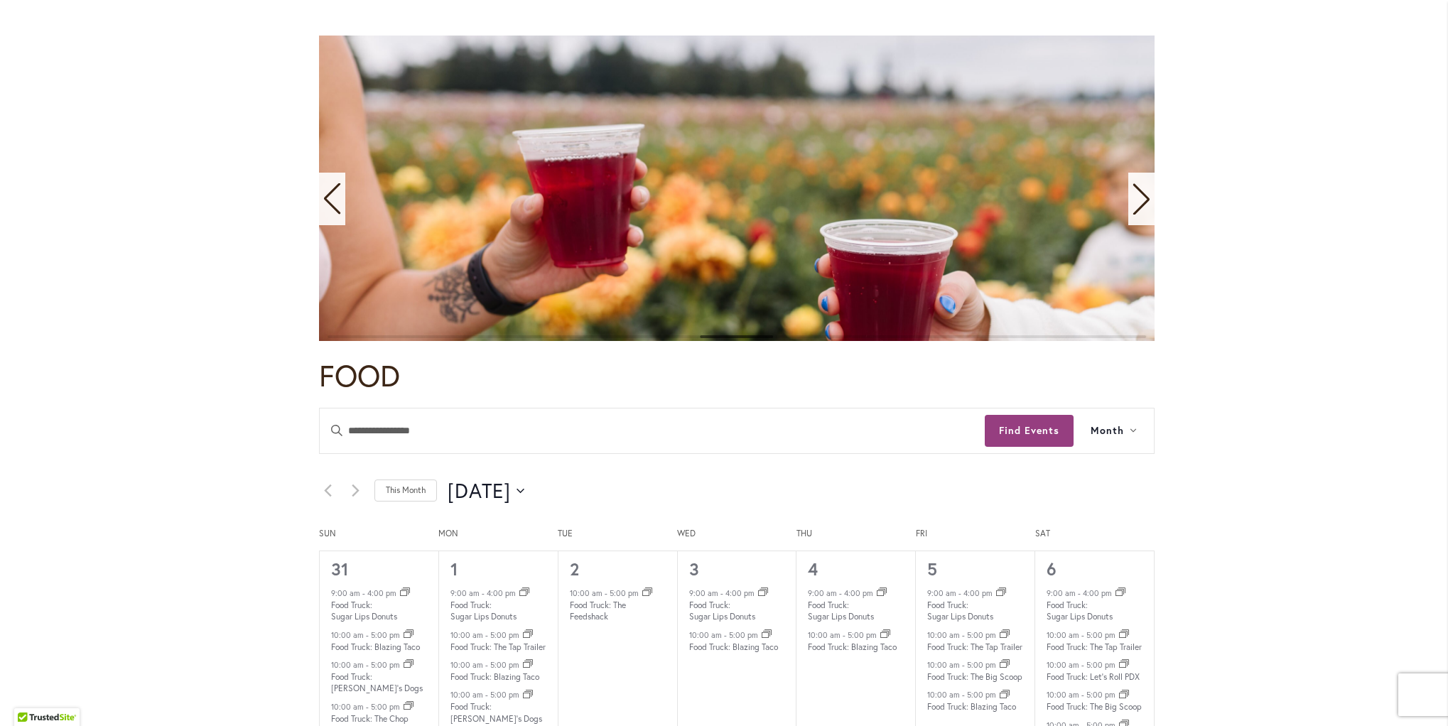
click at [1136, 195] on icon "Next slide" at bounding box center [1141, 198] width 19 height 31
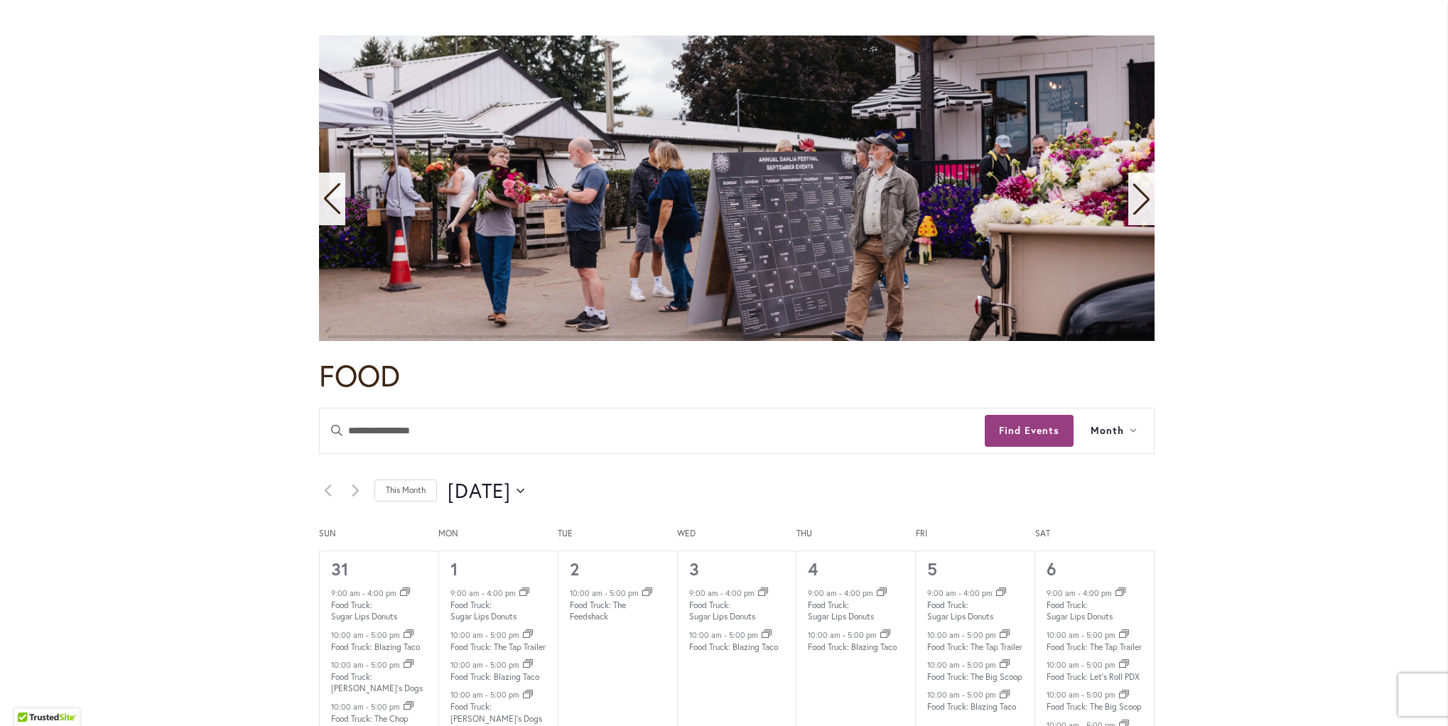
click at [1136, 195] on icon "Next slide" at bounding box center [1141, 198] width 19 height 31
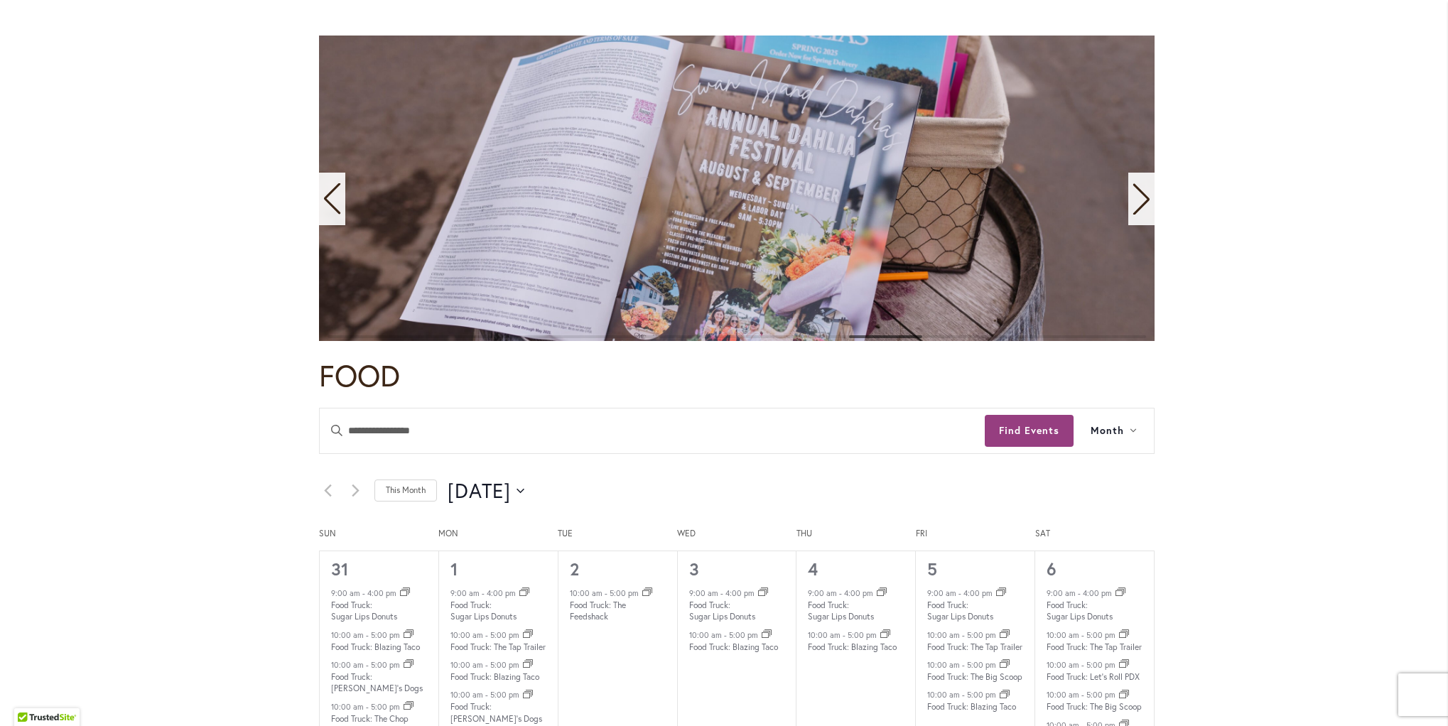
click at [1136, 195] on icon "Next slide" at bounding box center [1141, 198] width 19 height 31
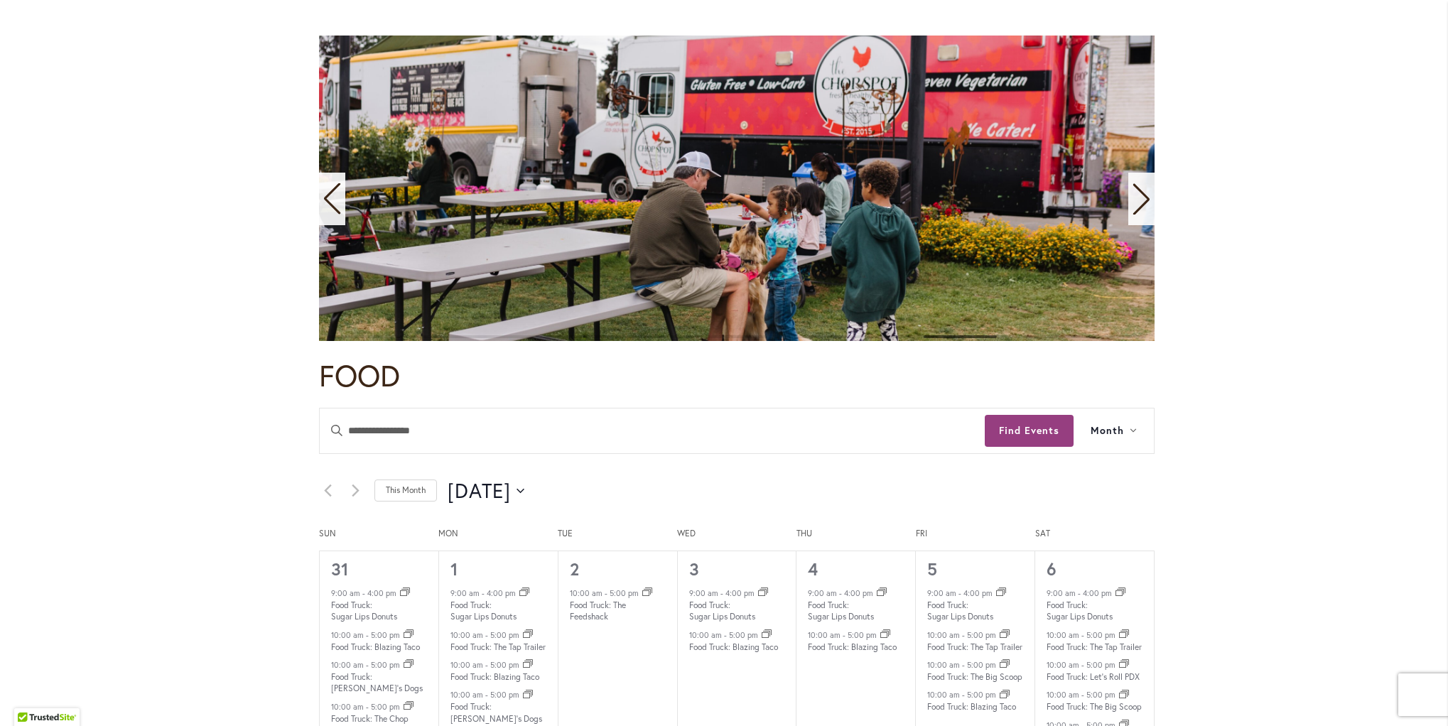
click at [1136, 195] on icon "Next slide" at bounding box center [1141, 198] width 19 height 31
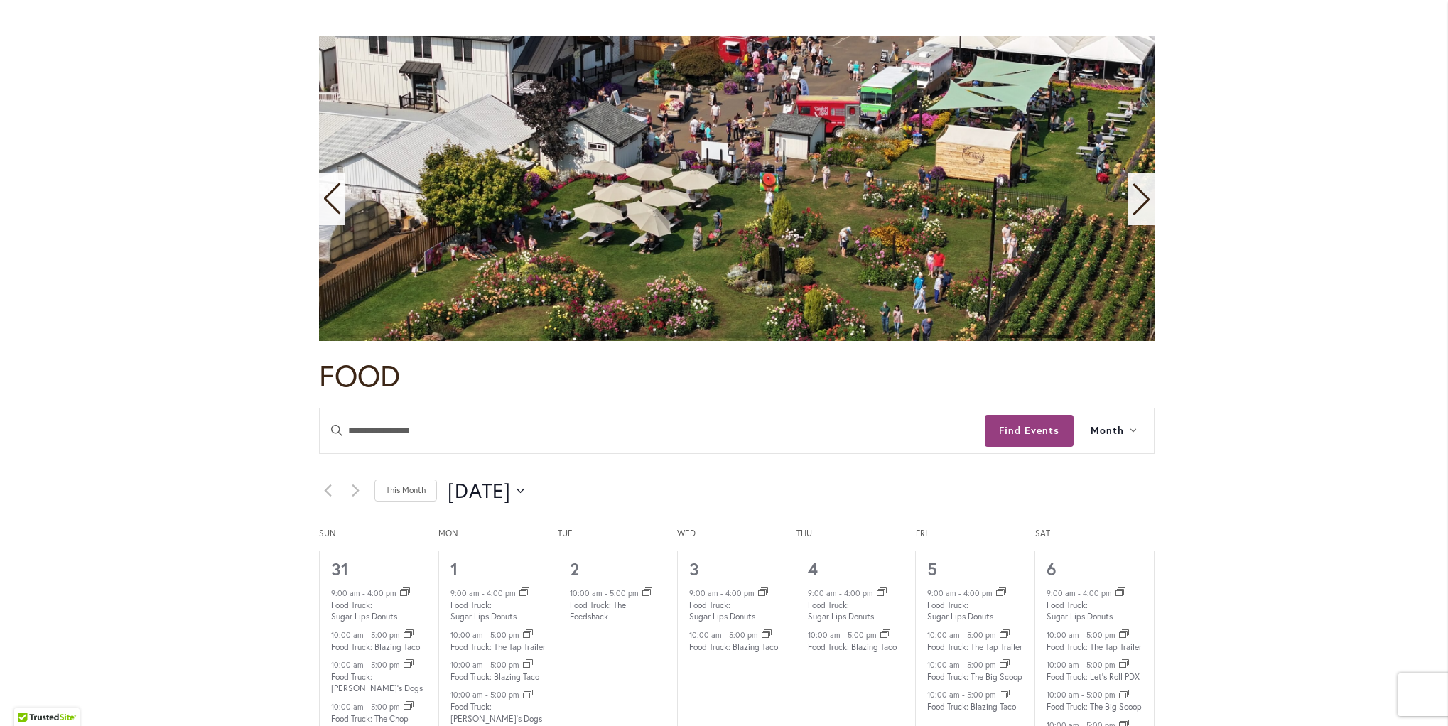
click at [1136, 195] on icon "Next slide" at bounding box center [1141, 198] width 19 height 31
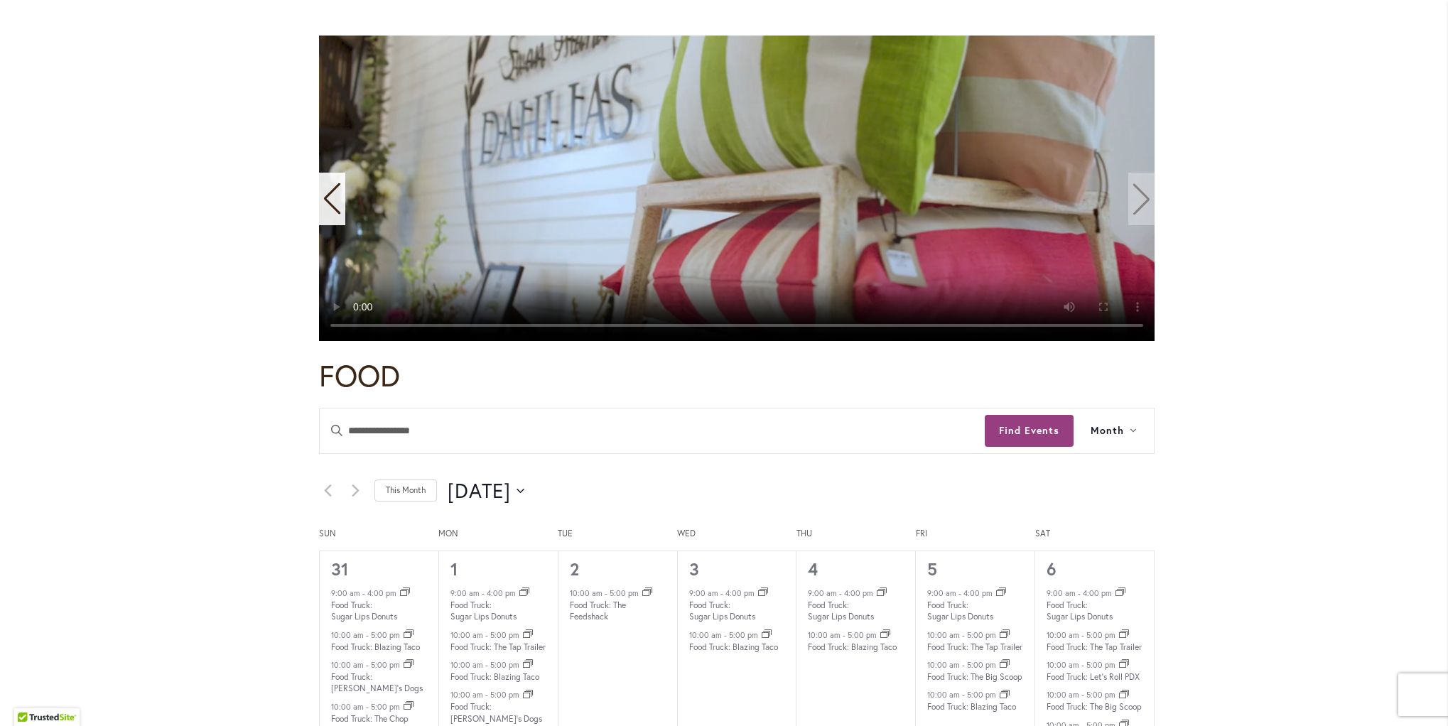
click at [1136, 195] on video "11 / 11" at bounding box center [737, 189] width 836 height 306
click at [1128, 199] on video "11 / 11" at bounding box center [737, 189] width 836 height 306
click at [1138, 196] on video "11 / 11" at bounding box center [737, 189] width 836 height 306
